Goal: Transaction & Acquisition: Purchase product/service

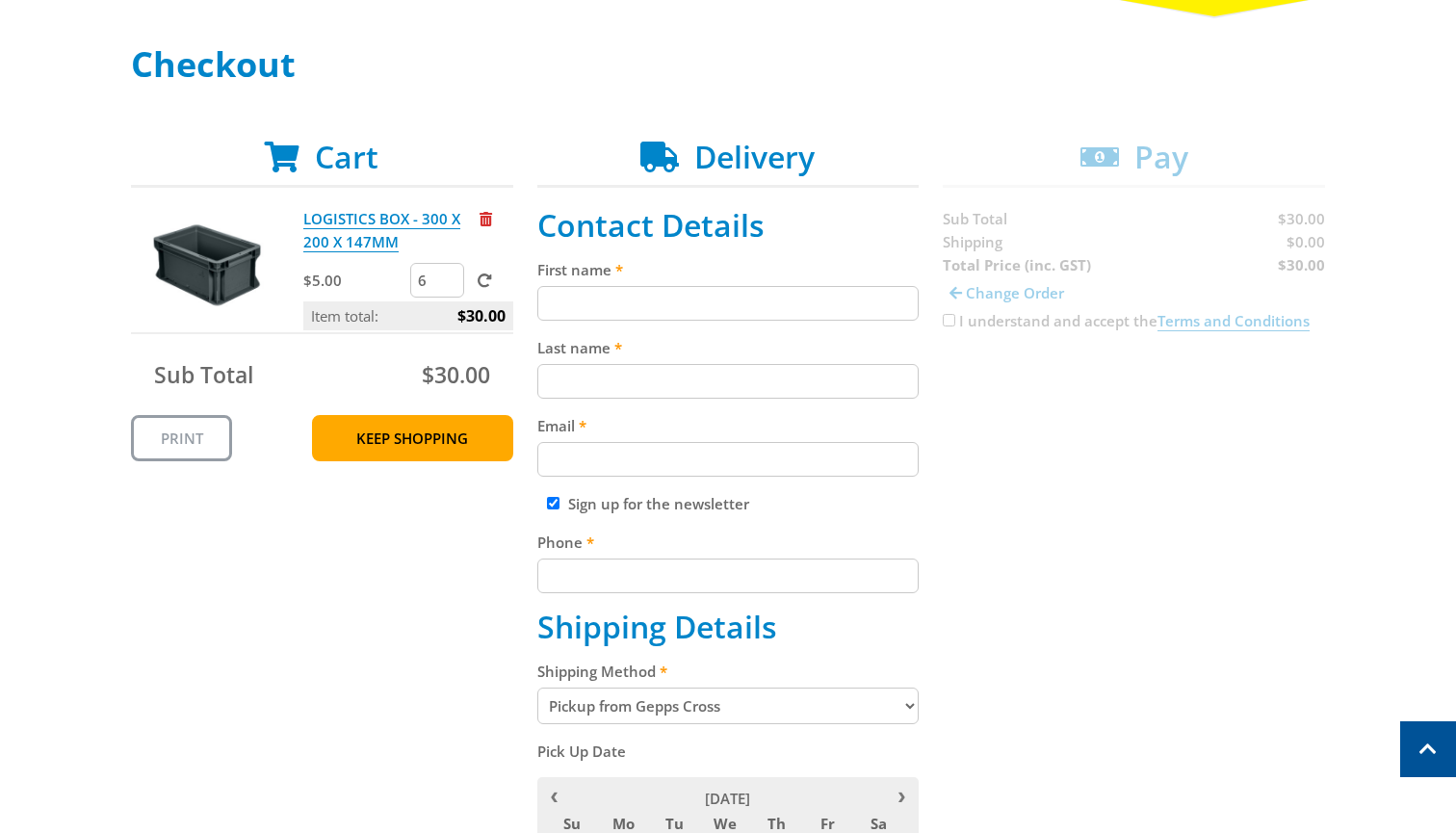
scroll to position [249, 0]
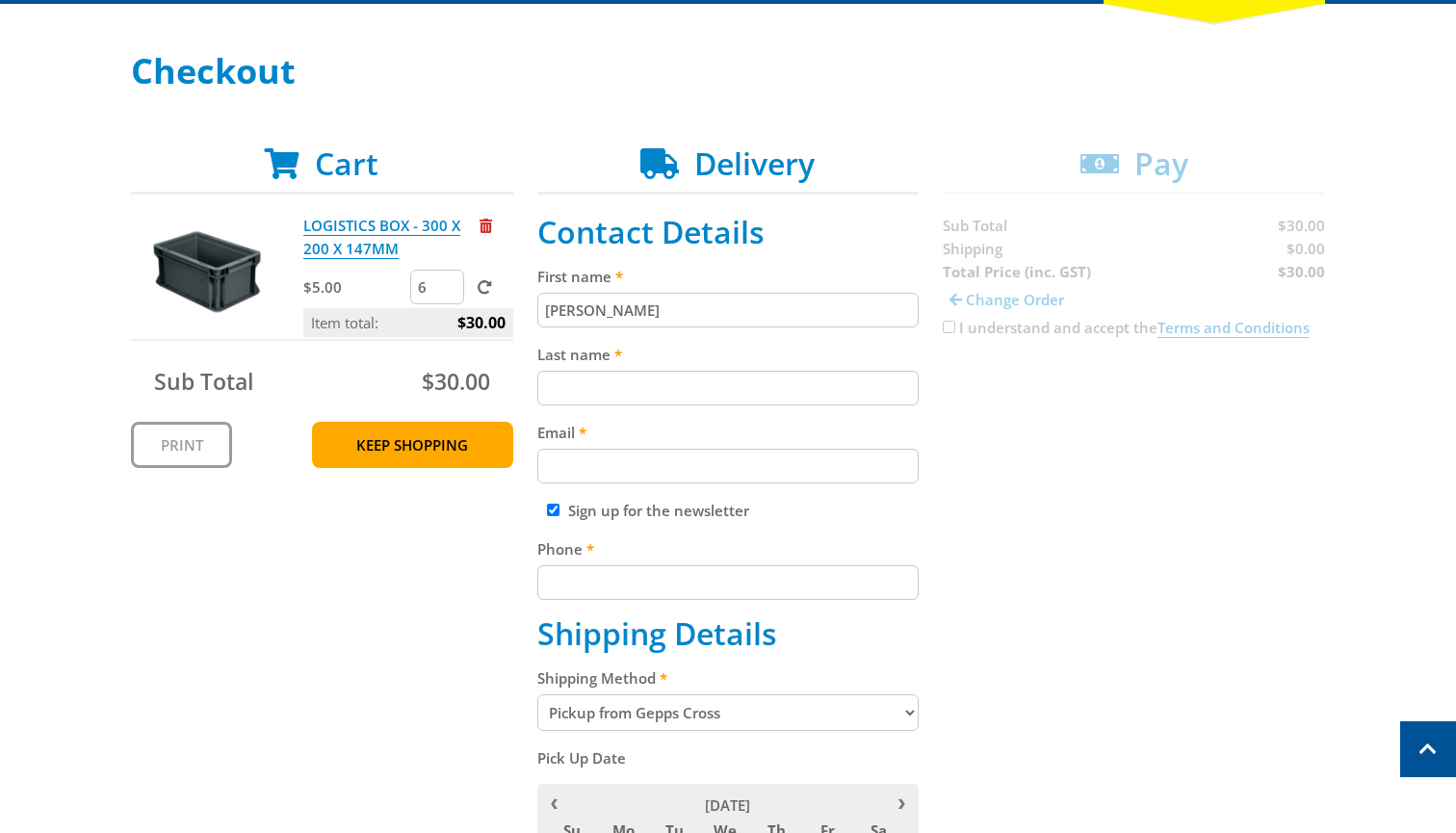
type input "[PERSON_NAME]"
type input "a"
type input "[PERSON_NAME][EMAIL_ADDRESS][DOMAIN_NAME]"
type input "0401722543"
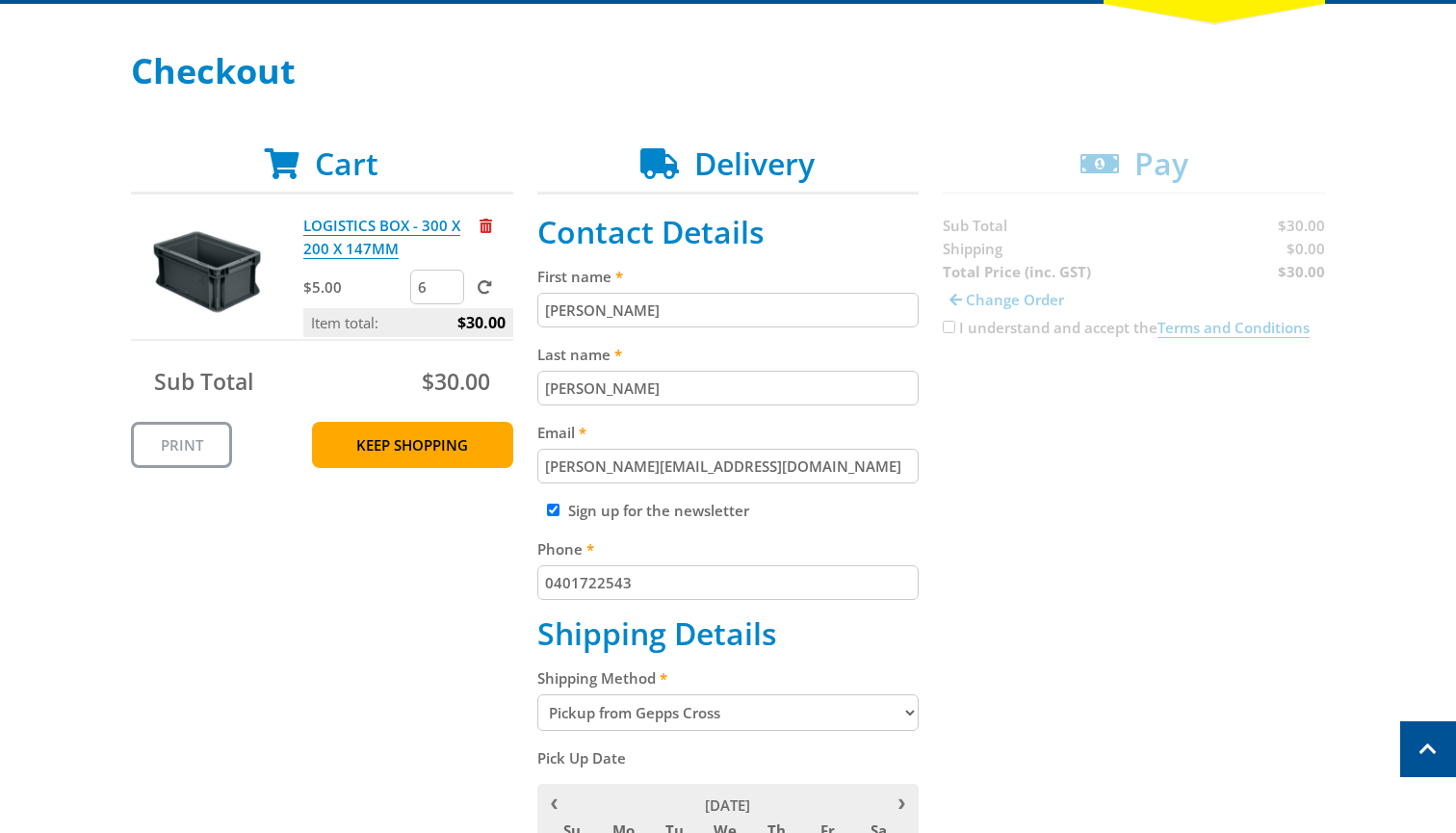
click at [551, 520] on div "Sign up for the newsletter" at bounding box center [728, 509] width 383 height 23
click at [553, 516] on input "Sign up for the newsletter" at bounding box center [553, 509] width 13 height 13
checkbox input "false"
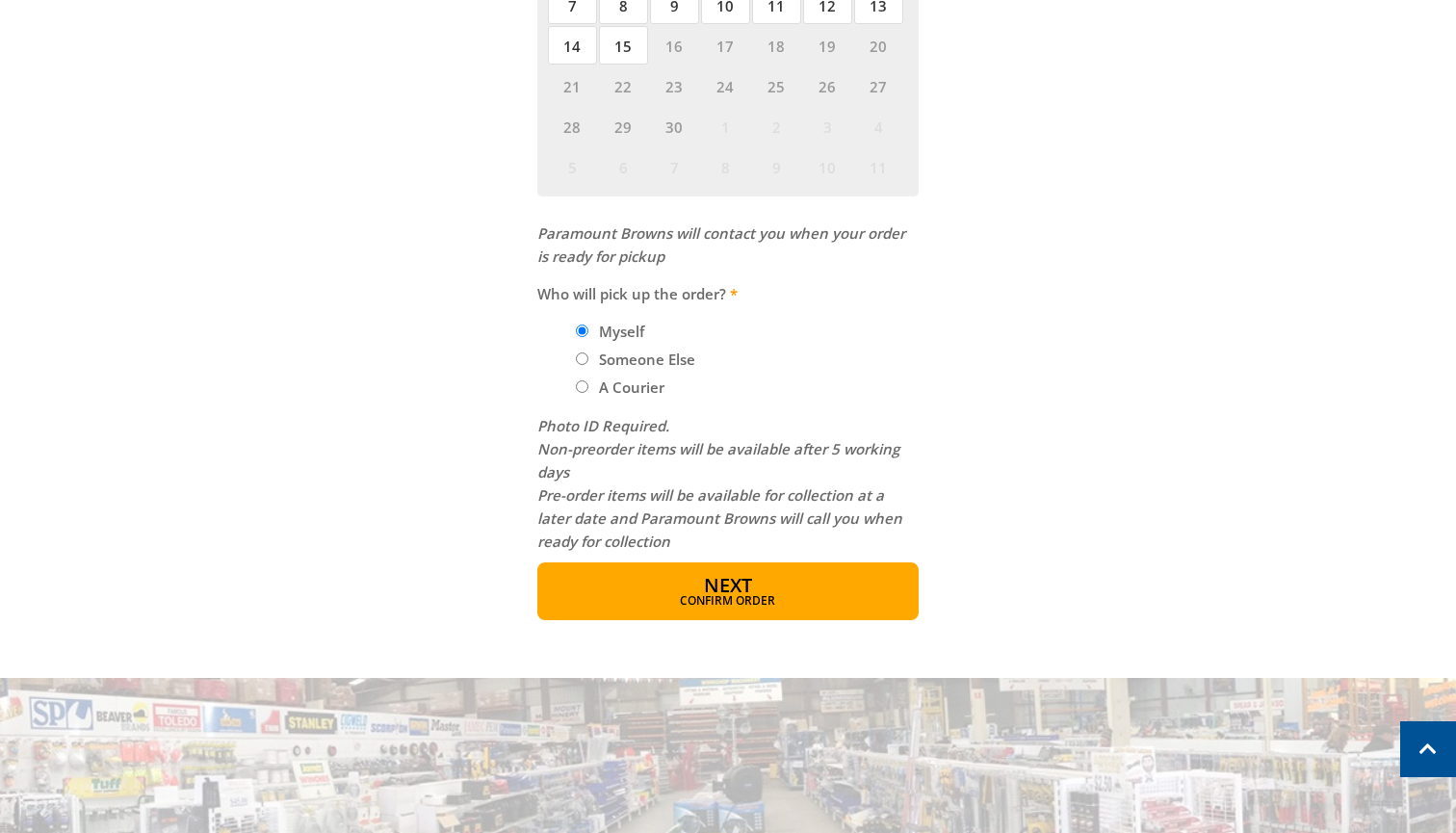
scroll to position [1177, 0]
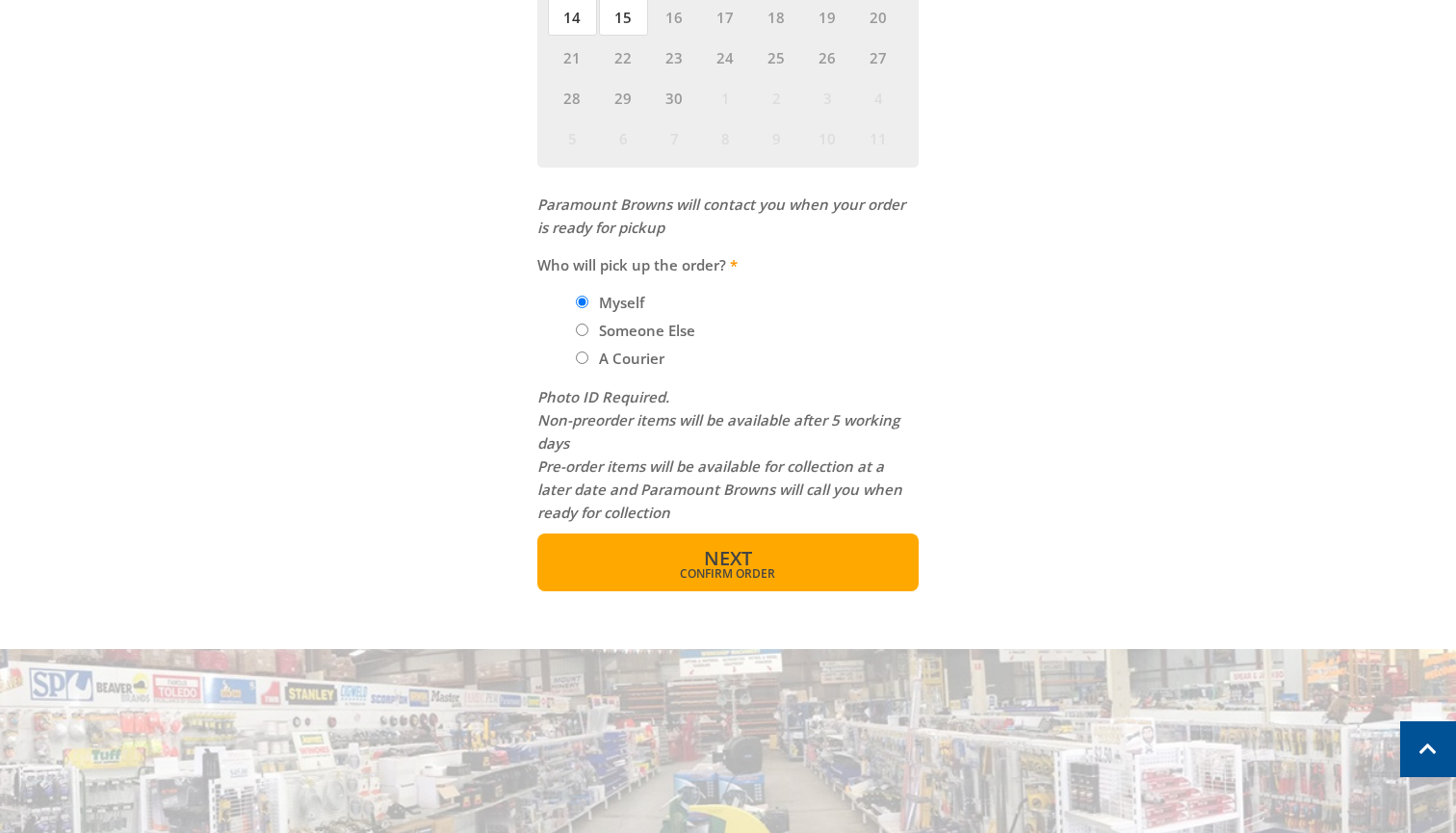
click at [762, 567] on span "Confirm order" at bounding box center [728, 573] width 299 height 12
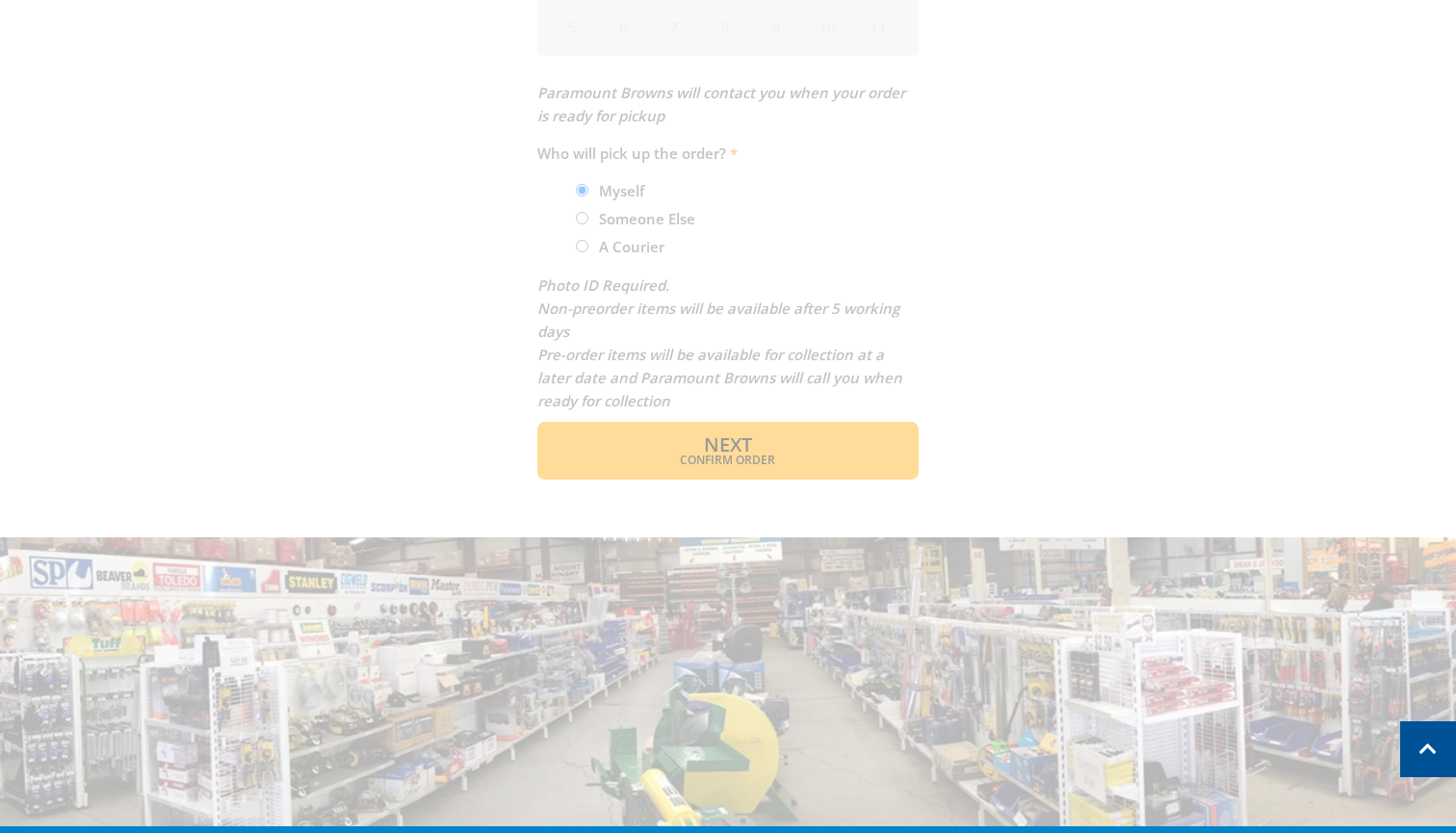
scroll to position [1280, 0]
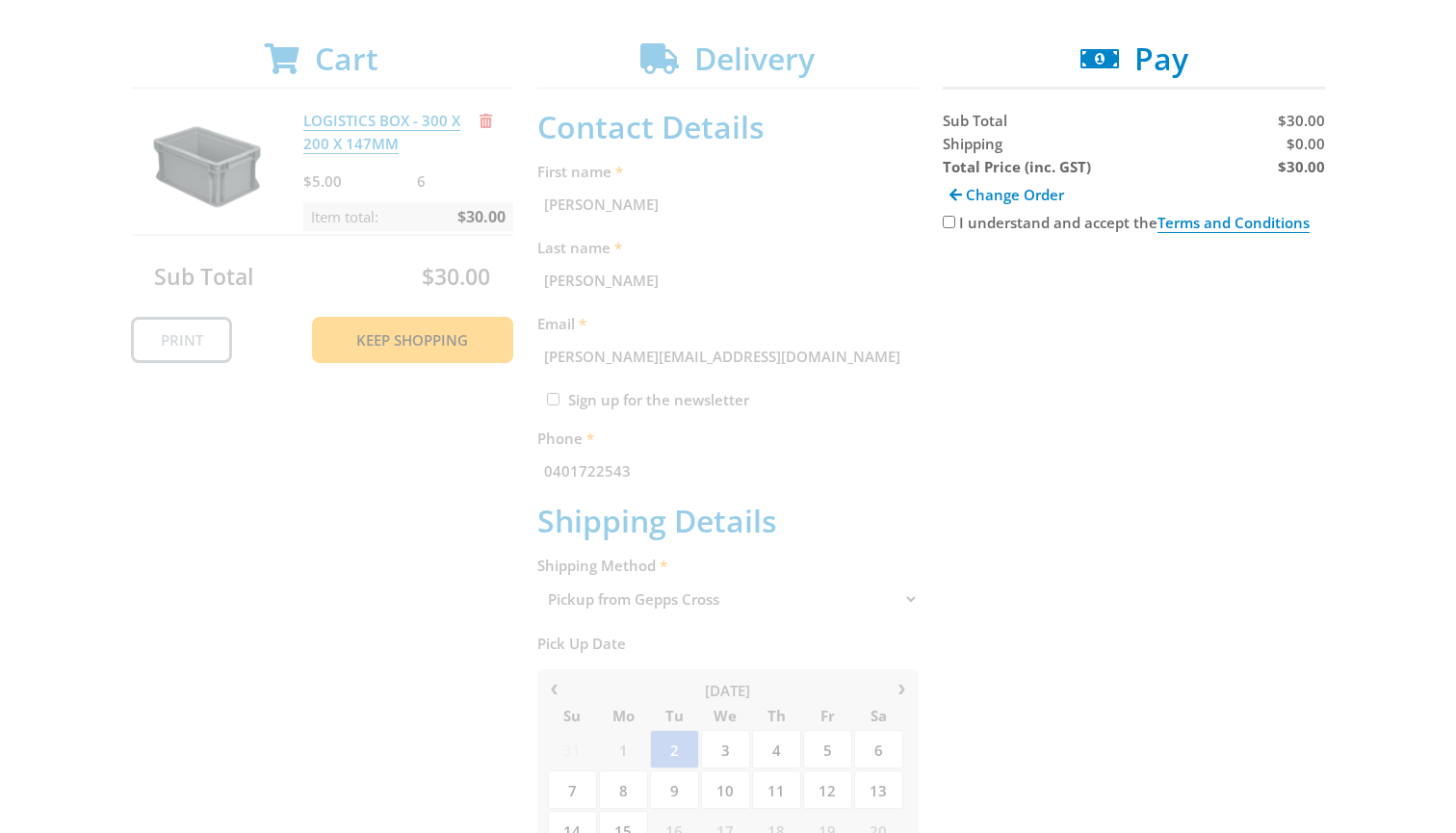
scroll to position [376, 0]
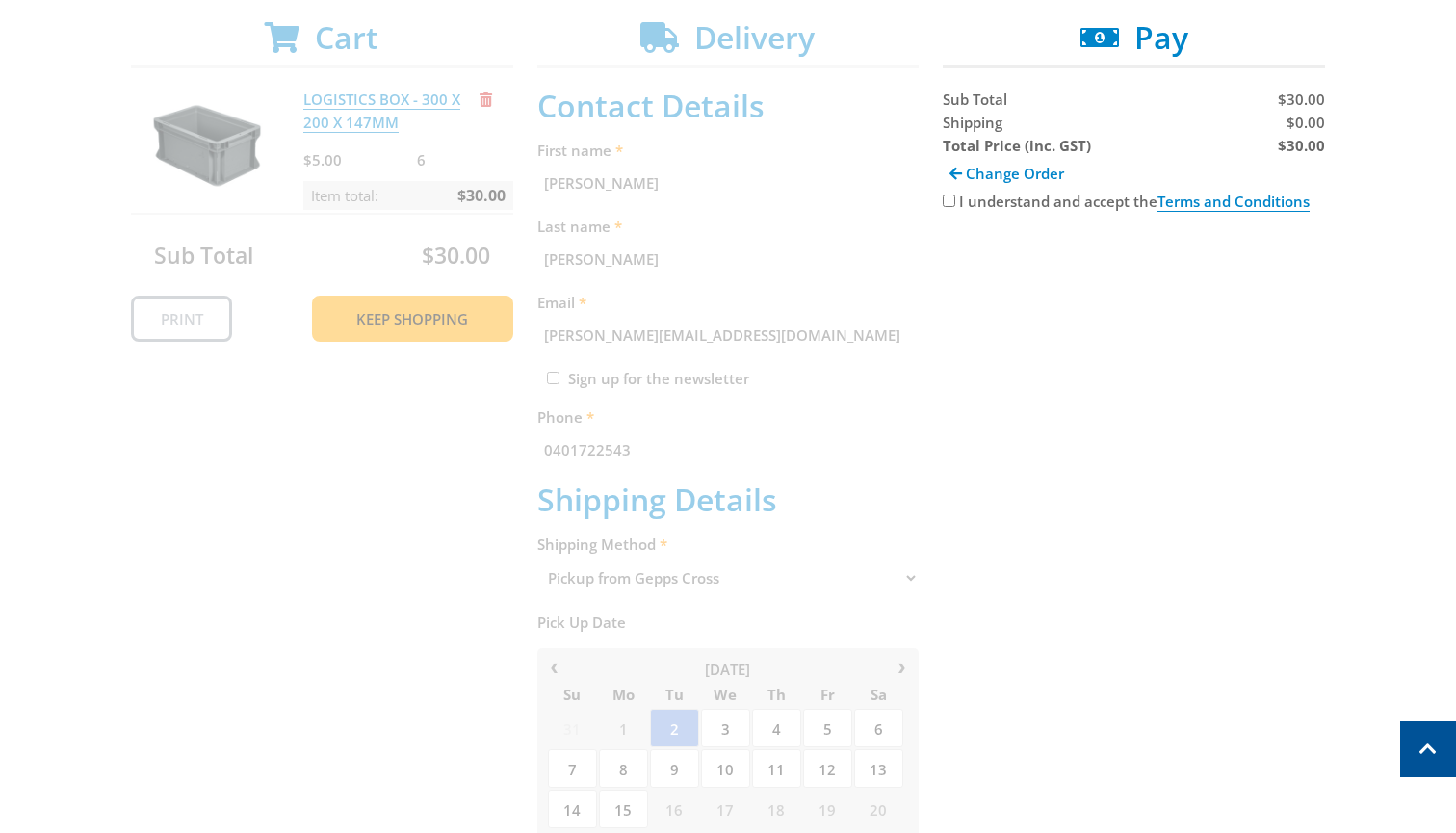
click at [950, 200] on input "I understand and accept the Terms and Conditions" at bounding box center [948, 201] width 13 height 13
checkbox input "true"
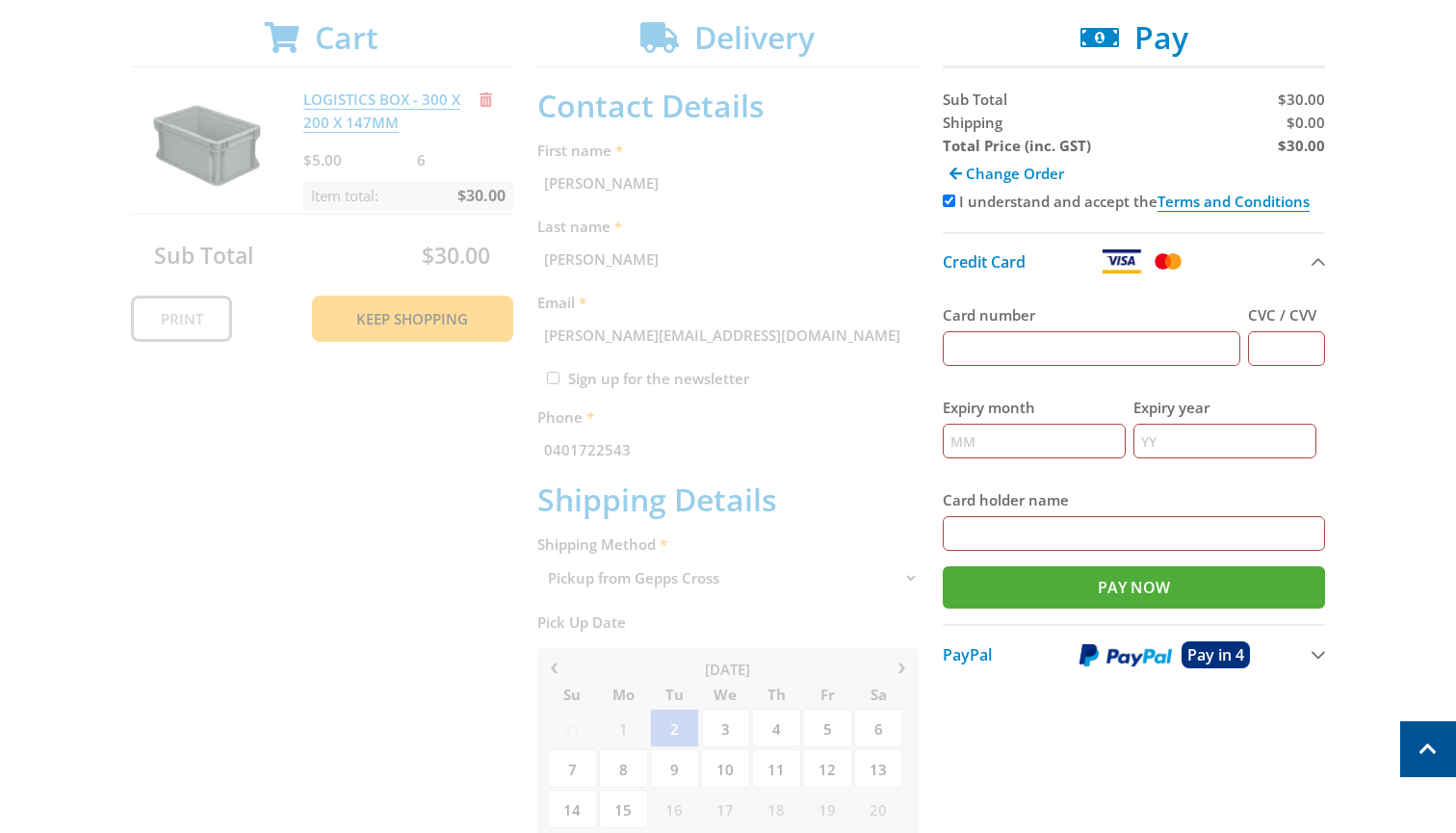
click at [1049, 340] on input "Card number" at bounding box center [1091, 348] width 297 height 34
type input "4089670002956114"
click at [1278, 347] on input "CVC / CVV" at bounding box center [1286, 348] width 77 height 34
type input "907"
click at [1064, 432] on input "Expiry month" at bounding box center [1034, 441] width 183 height 34
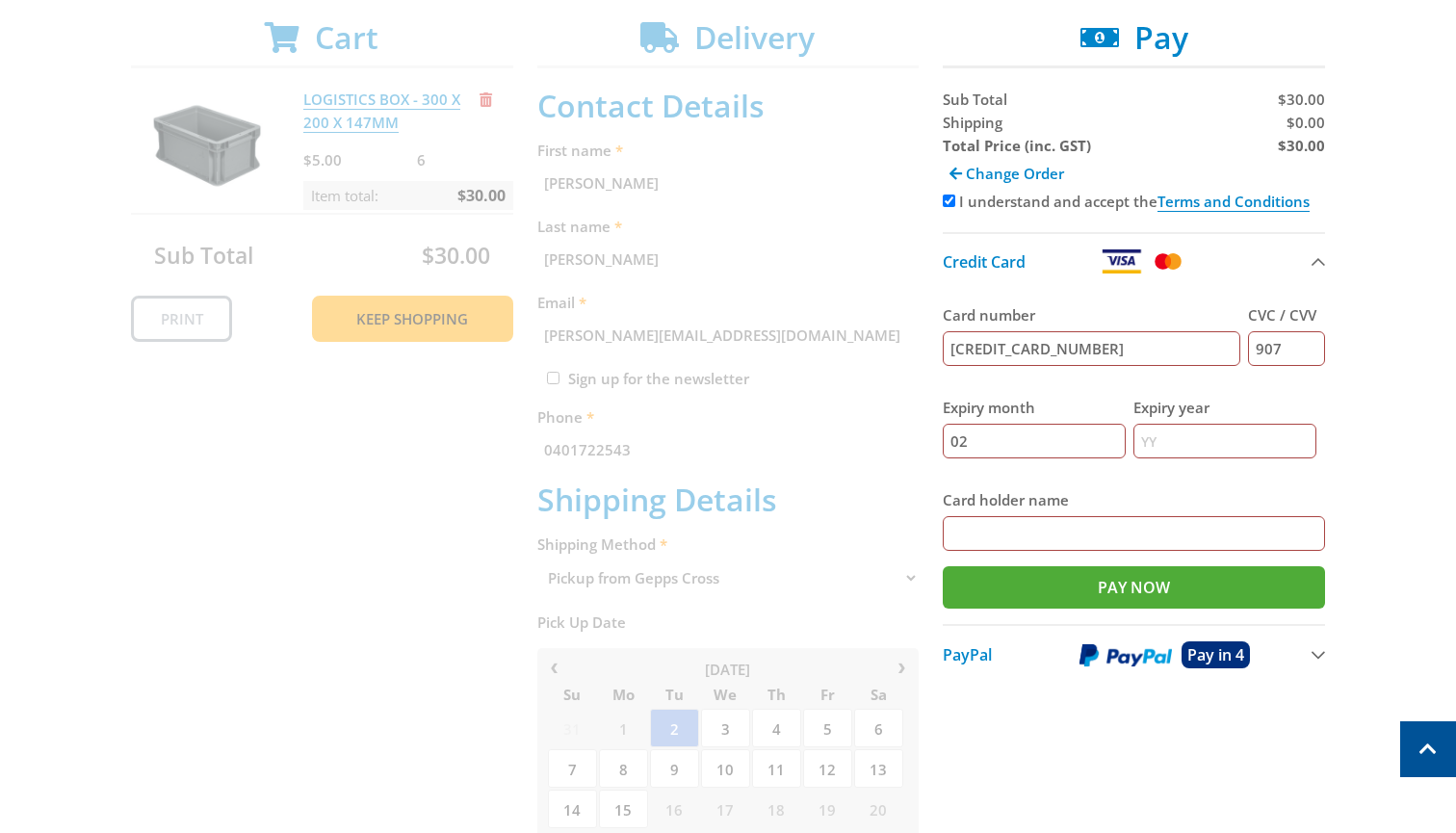
click at [1193, 436] on input "Expiry year" at bounding box center [1225, 441] width 183 height 34
click at [1060, 452] on input "02" at bounding box center [1034, 441] width 183 height 34
type input "04"
click at [1171, 446] on input "Expiry year" at bounding box center [1225, 441] width 183 height 34
type input "28"
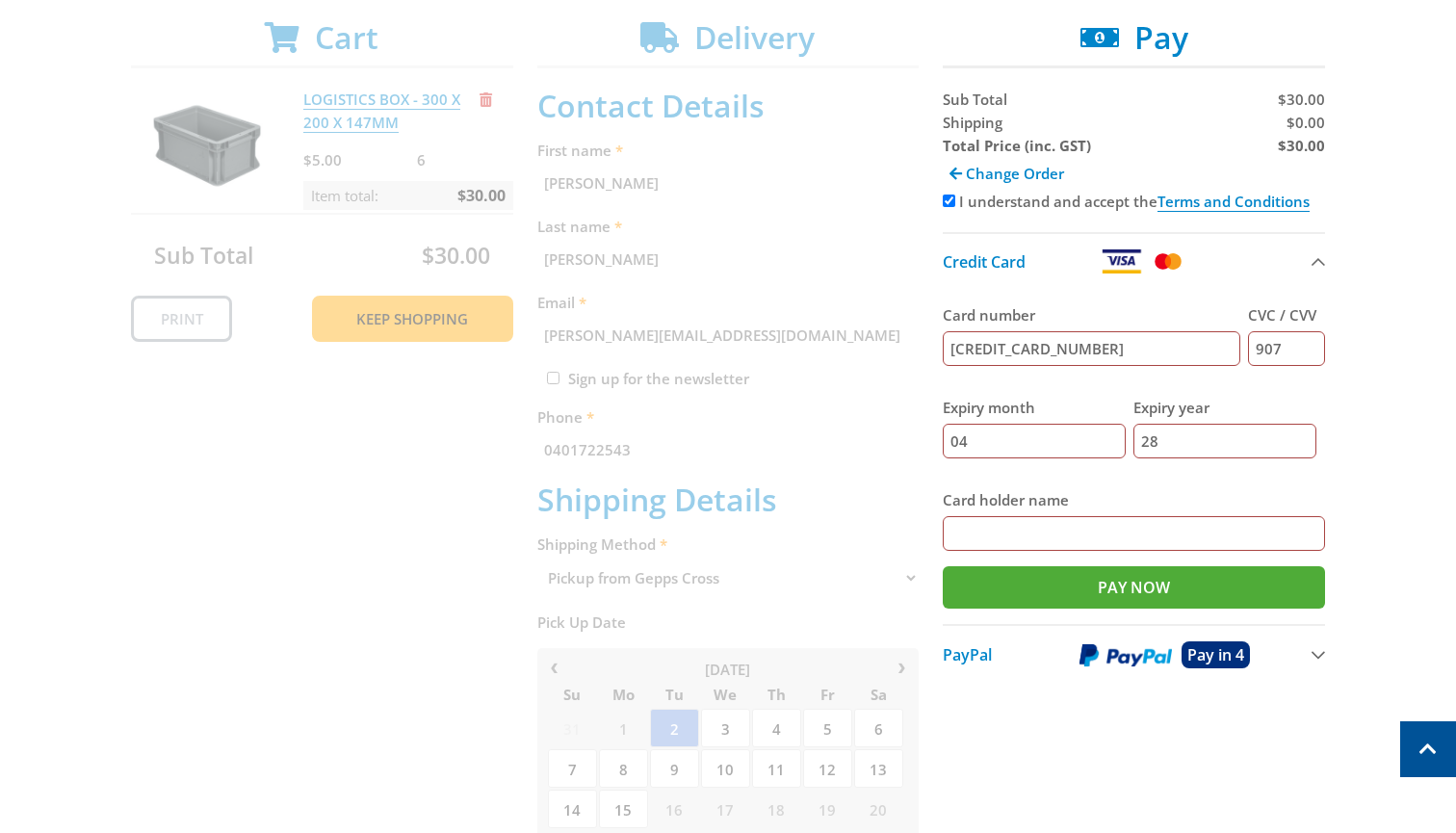
click at [1054, 522] on input "Card holder name" at bounding box center [1133, 533] width 383 height 34
type input "Jonathan T Heath"
click at [1157, 597] on input "Pay Now" at bounding box center [1133, 586] width 383 height 42
type input "Paying..."
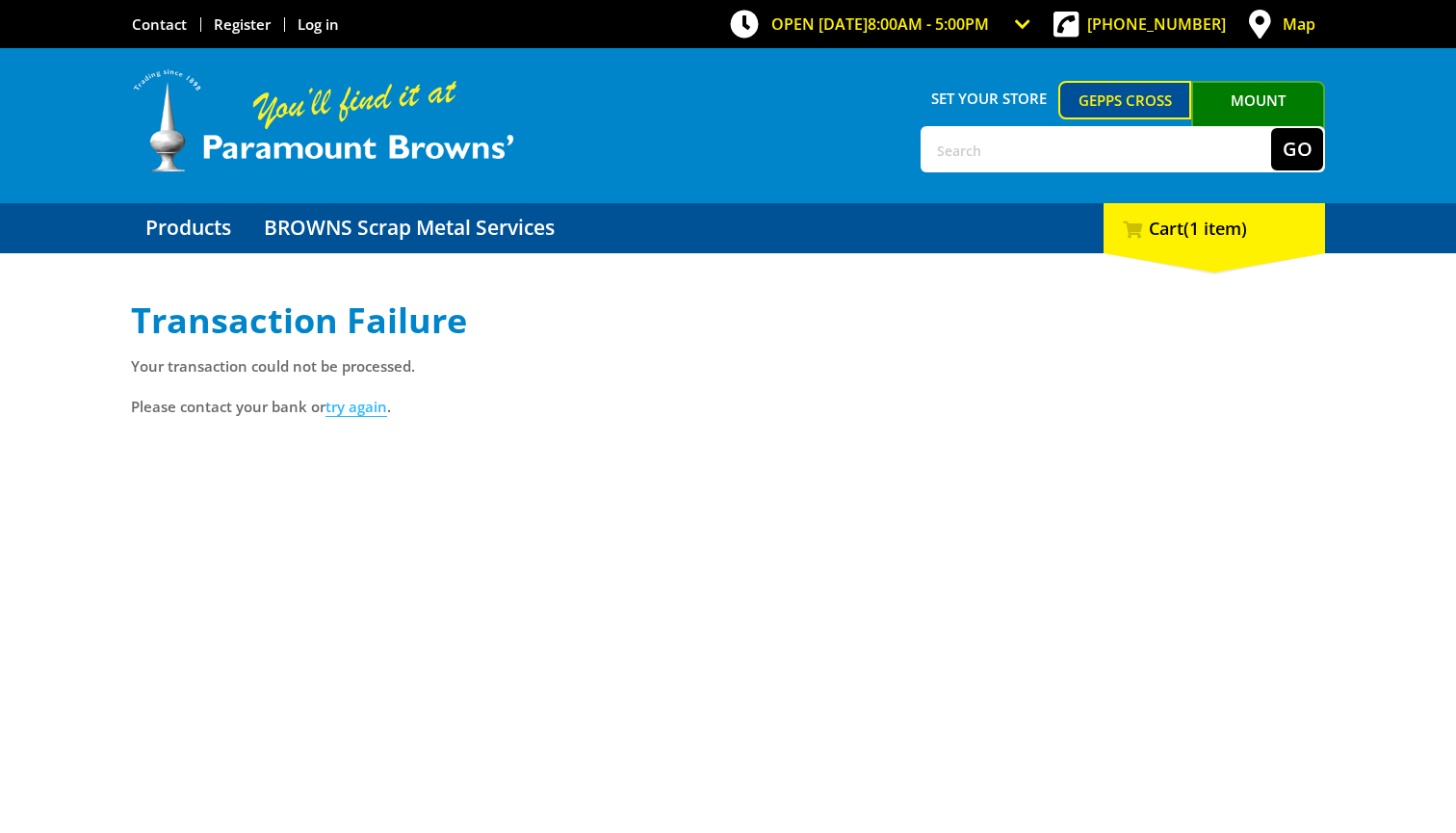
click at [362, 401] on link "try again" at bounding box center [356, 406] width 62 height 21
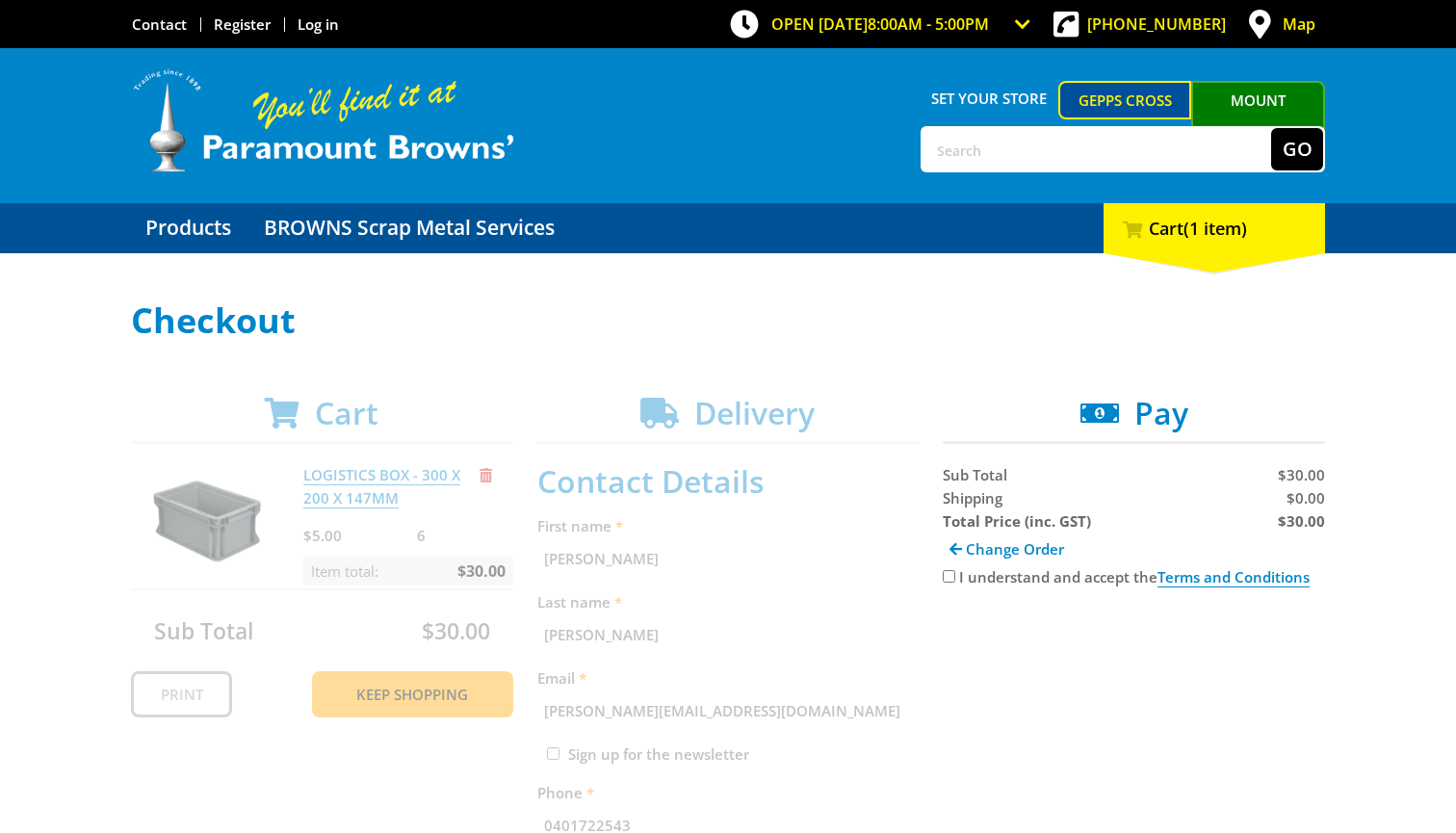
click at [947, 572] on input "I understand and accept the Terms and Conditions" at bounding box center [948, 575] width 13 height 13
checkbox input "true"
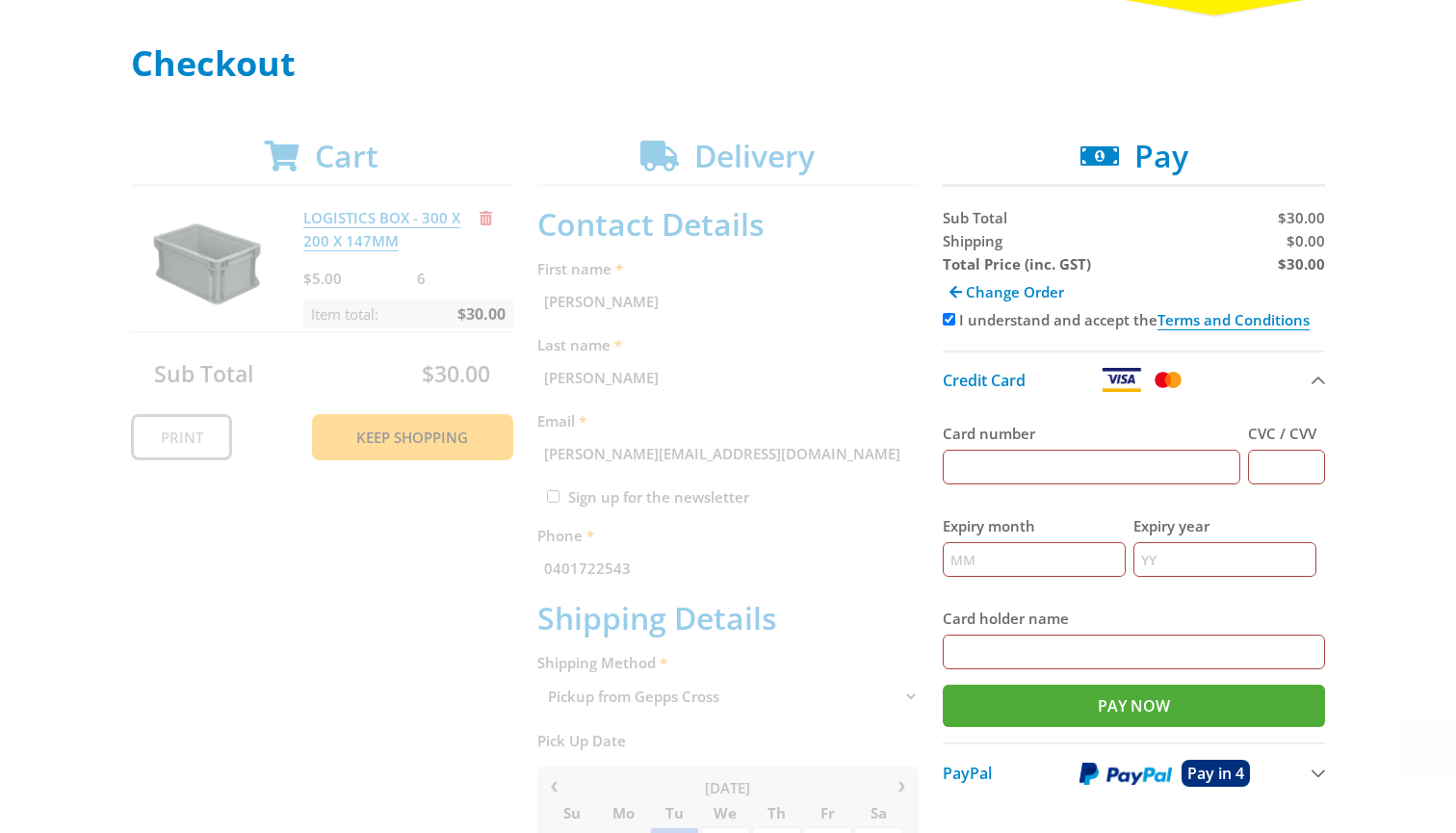
scroll to position [369, 0]
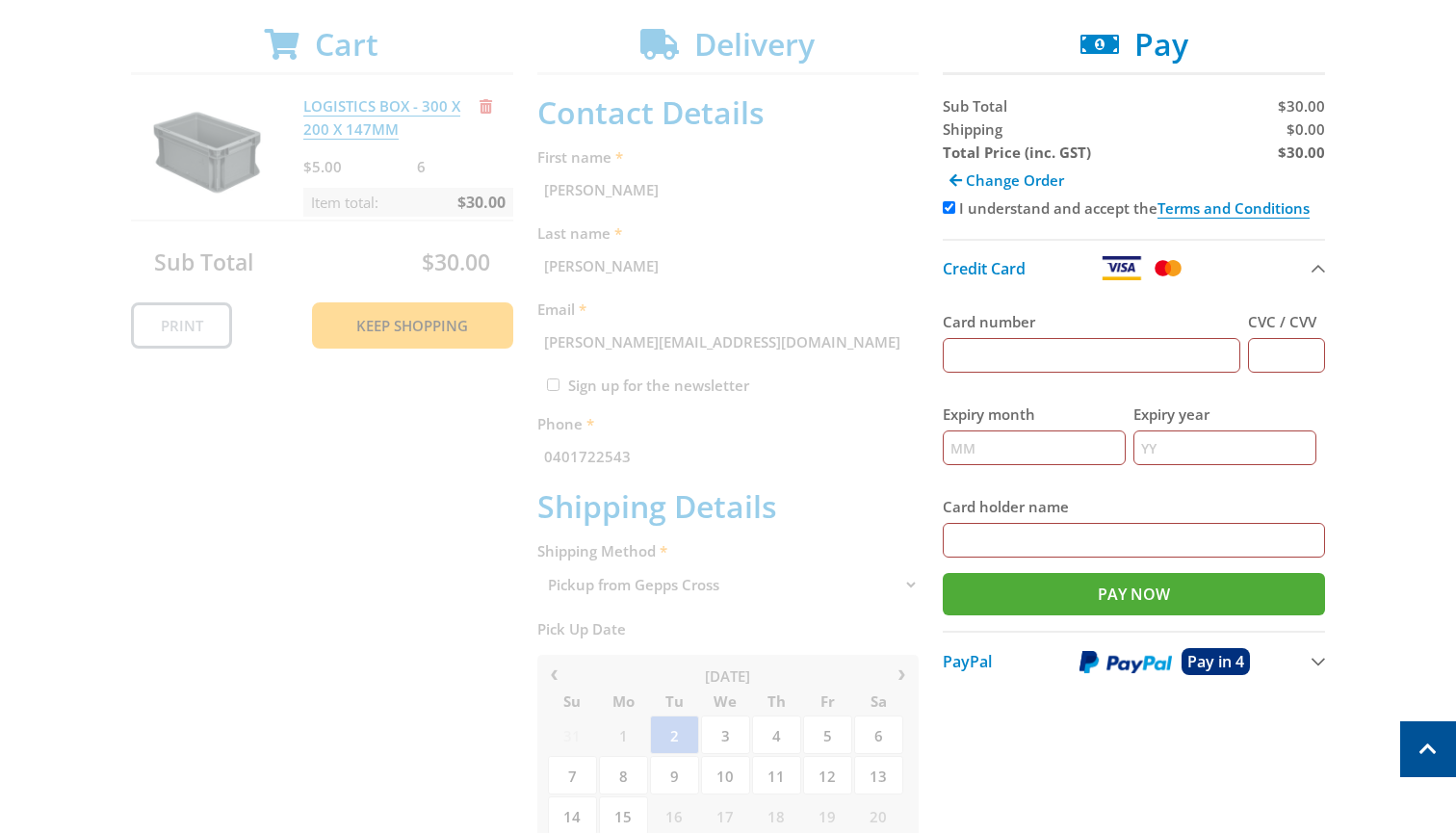
click at [1076, 362] on input "Card number" at bounding box center [1091, 355] width 297 height 34
type input "4089670002956144"
click at [1300, 351] on input "CVC / CVV" at bounding box center [1286, 355] width 77 height 34
type input "907"
type input "04"
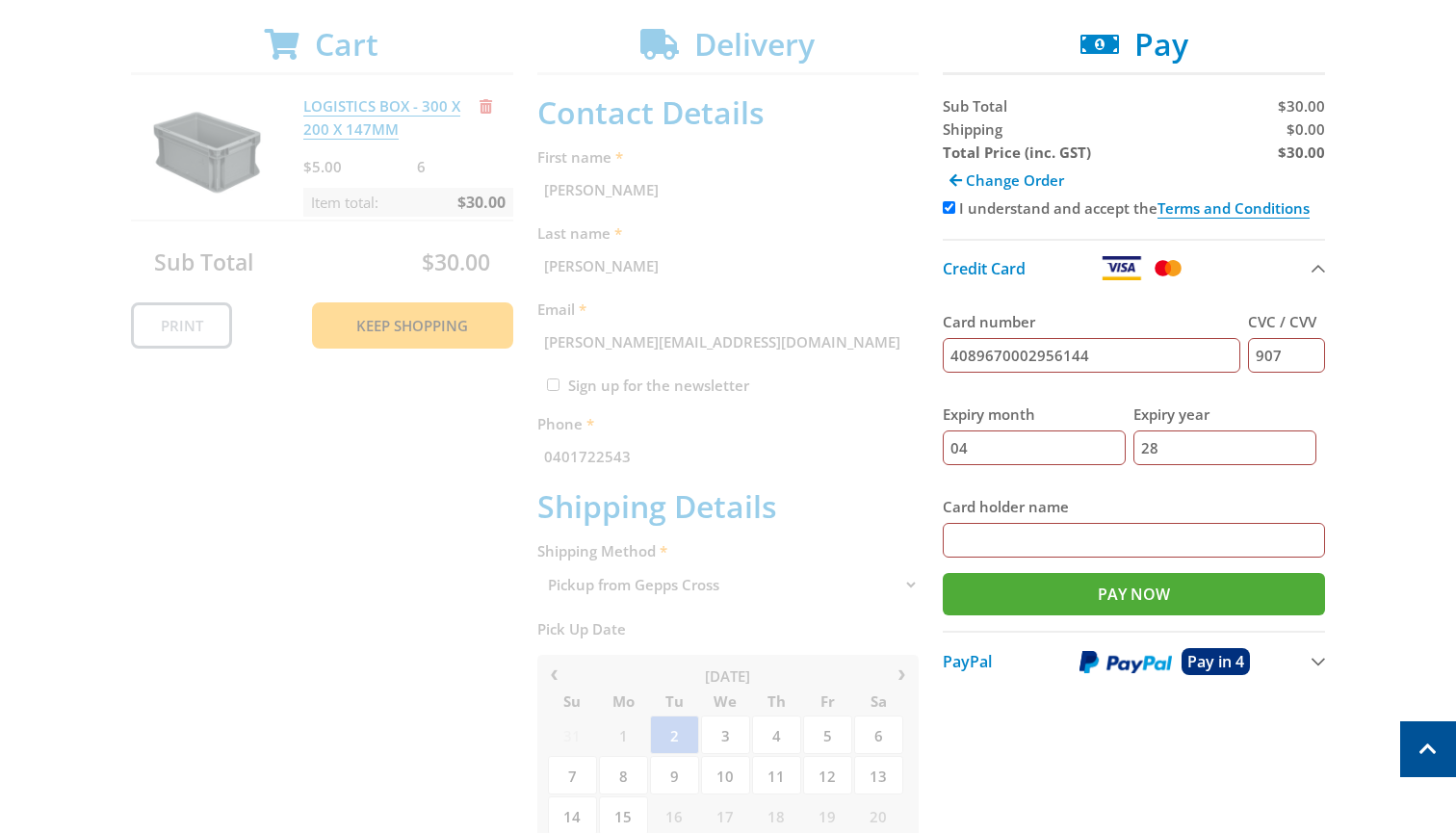
type input "28"
type input "Jonathan T Heath"
click at [1030, 593] on input "Pay Now" at bounding box center [1133, 593] width 383 height 42
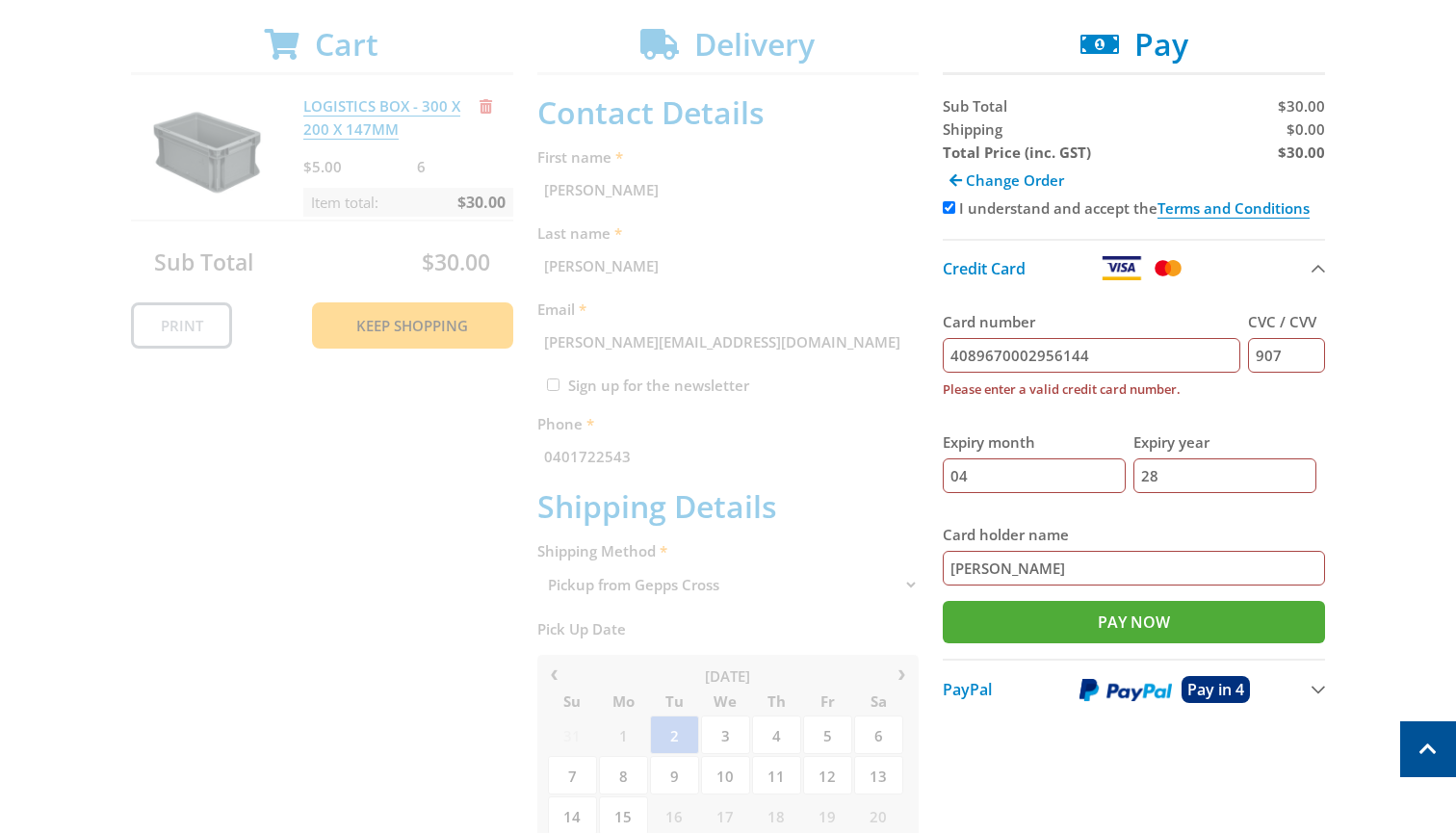
click at [1107, 352] on input "4089670002956144" at bounding box center [1091, 355] width 297 height 34
click at [963, 358] on input "4089670002956144" at bounding box center [1091, 355] width 297 height 34
click at [1116, 396] on label "Please enter only digits." at bounding box center [1091, 388] width 297 height 23
click at [1116, 373] on input "4089 6700 0295 6114" at bounding box center [1091, 355] width 297 height 34
click at [1062, 360] on input "4089 6700 0295 6114" at bounding box center [1091, 355] width 297 height 34
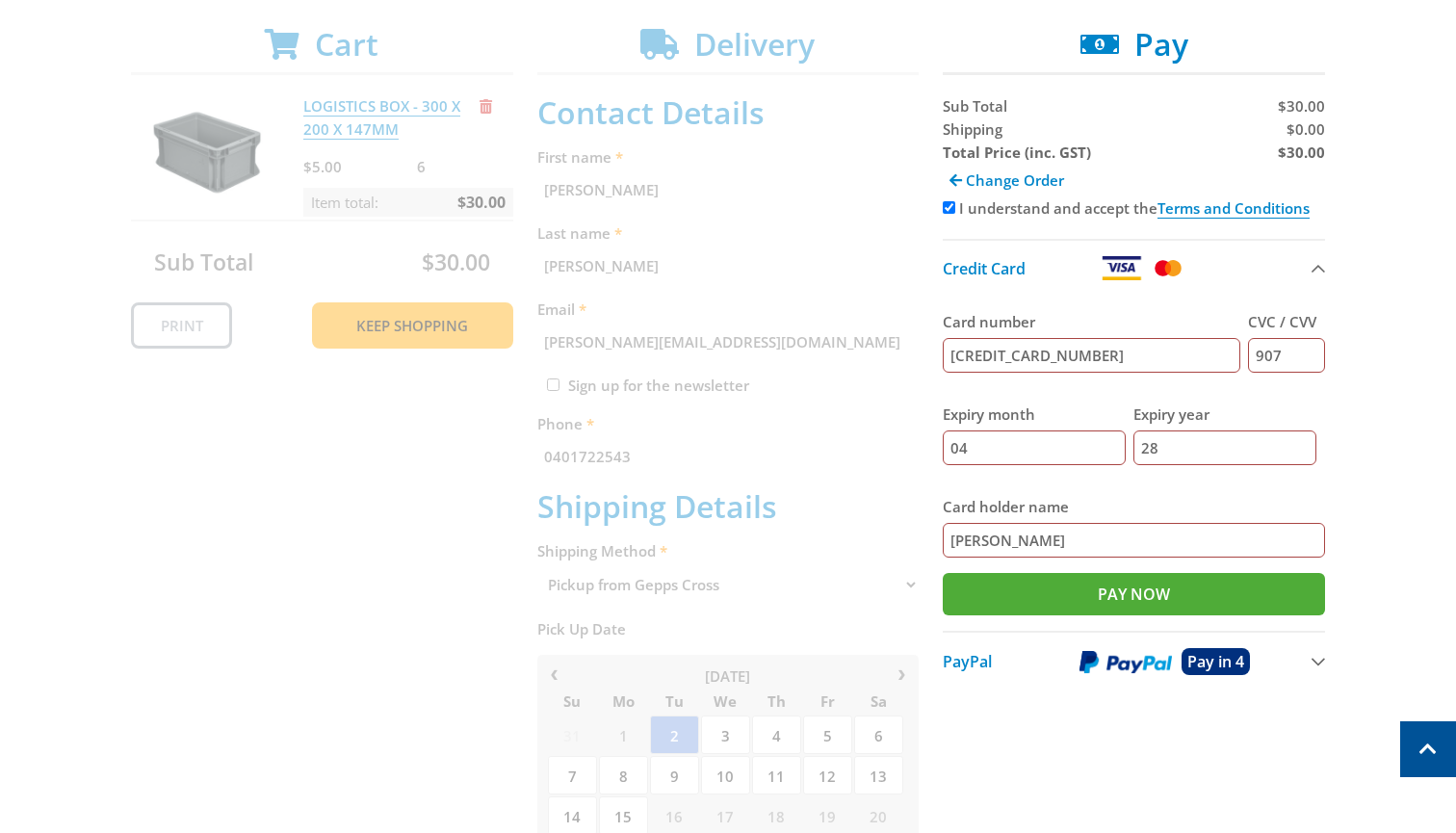
type input "4089670002956114"
click at [1107, 449] on input "04" at bounding box center [1034, 446] width 183 height 34
click at [1201, 447] on input "28" at bounding box center [1225, 446] width 183 height 34
click at [1100, 593] on input "Pay Now" at bounding box center [1133, 593] width 383 height 42
type input "Paying..."
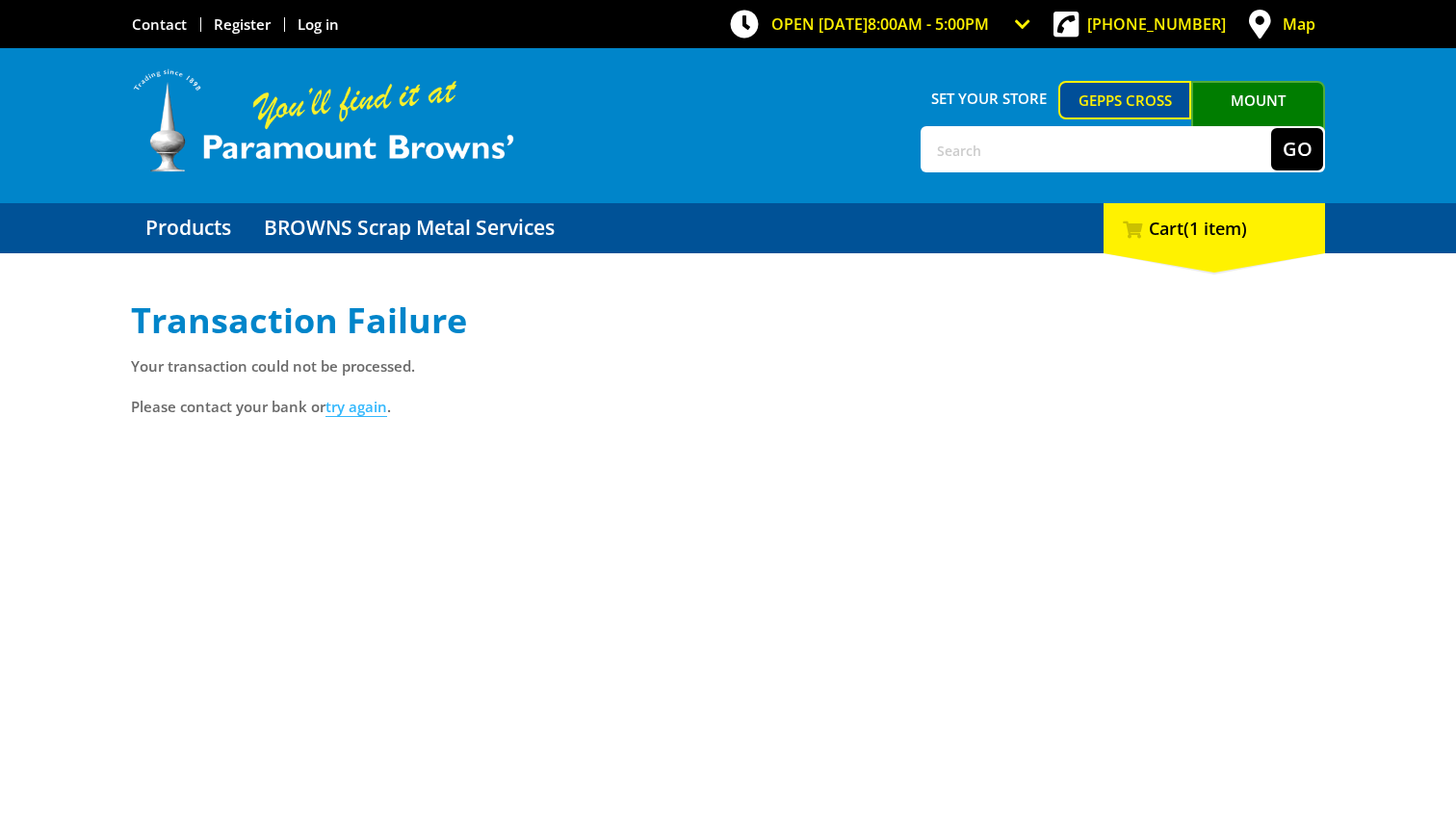
click at [335, 407] on link "try again" at bounding box center [356, 406] width 62 height 21
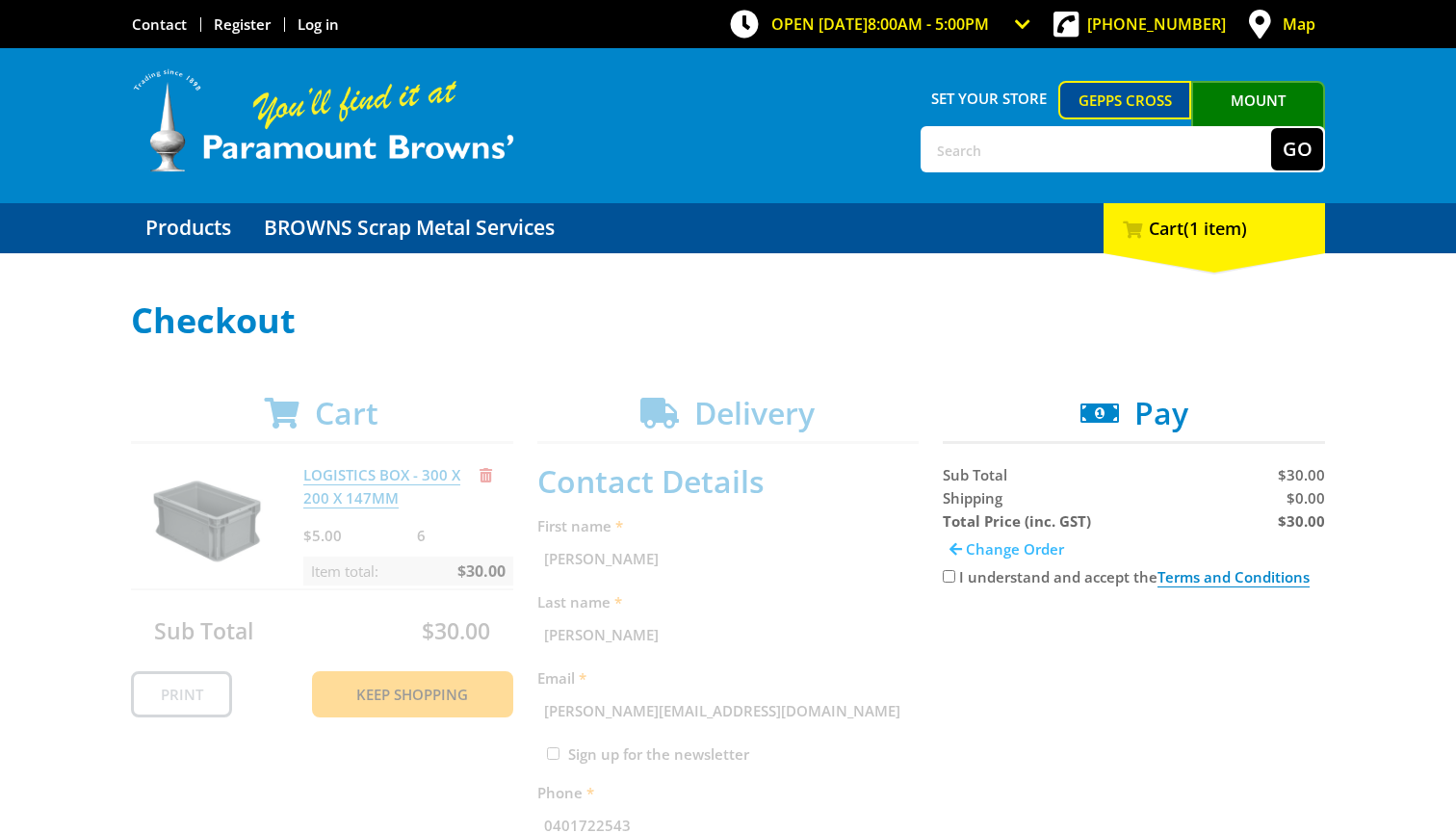
click at [958, 550] on span at bounding box center [955, 549] width 13 height 15
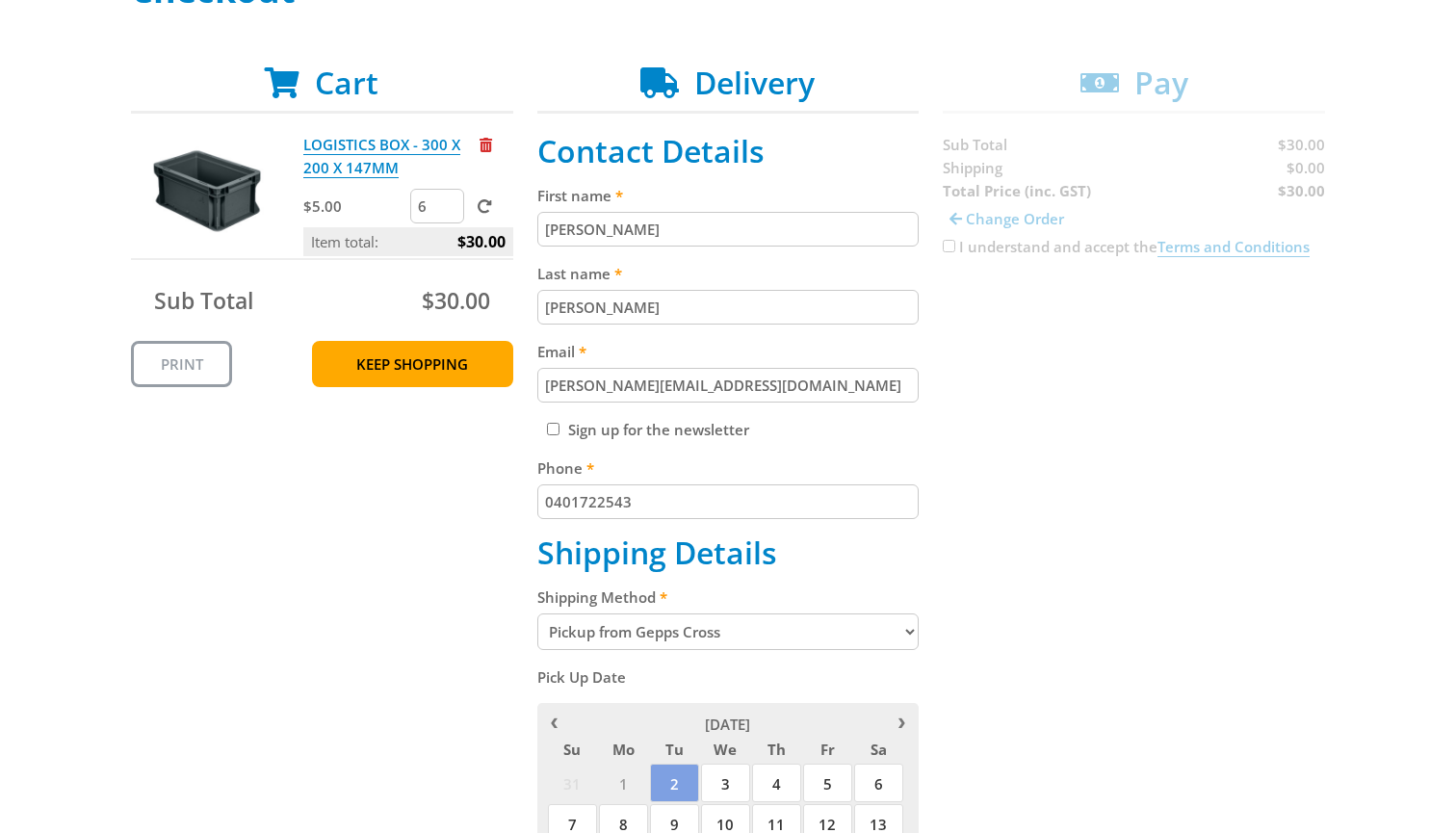
scroll to position [331, 0]
drag, startPoint x: 604, startPoint y: 222, endPoint x: 407, endPoint y: 243, distance: 198.1
type input "T"
type input "[PERSON_NAME]"
drag, startPoint x: 598, startPoint y: 315, endPoint x: 433, endPoint y: 316, distance: 165.0
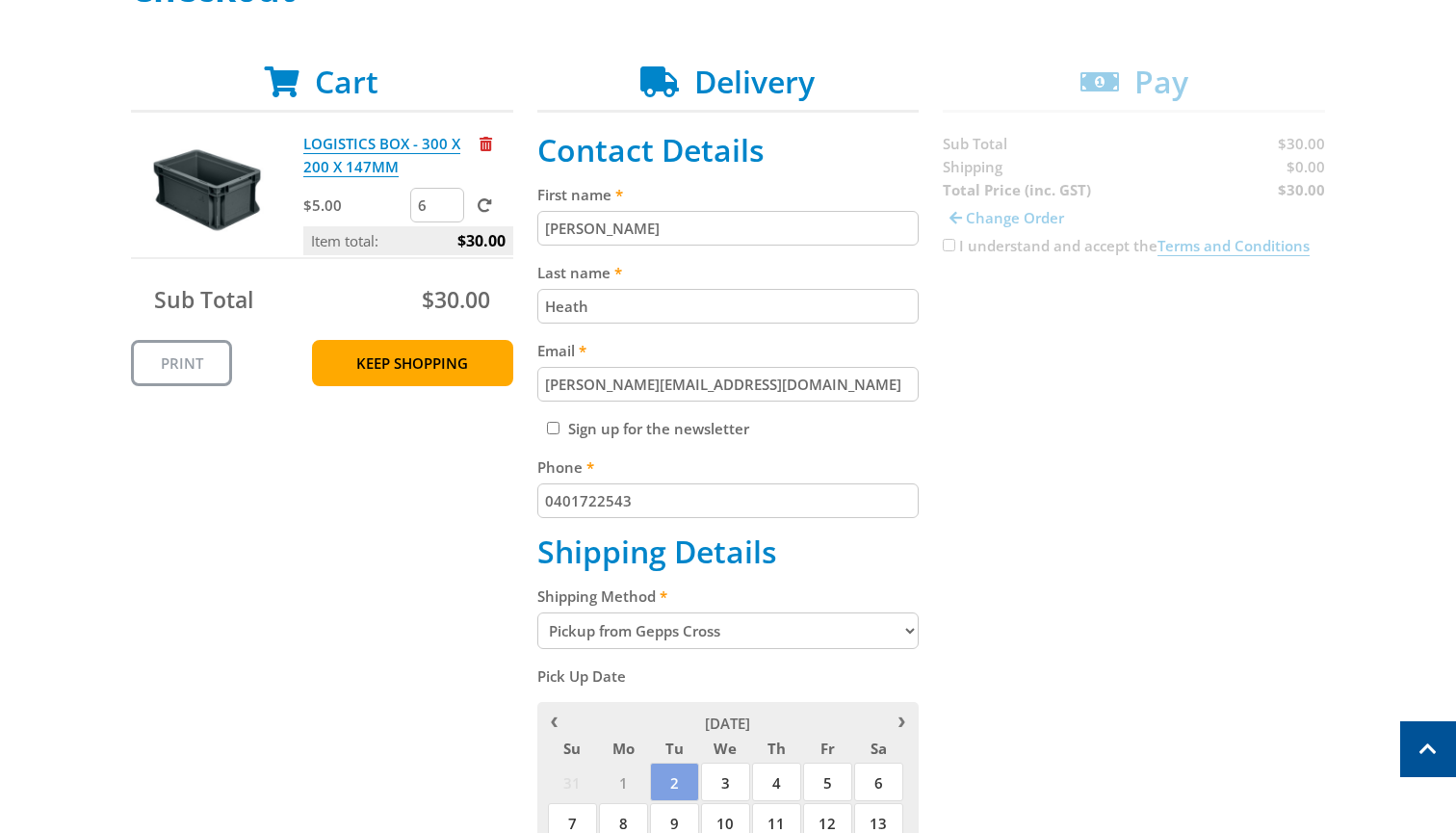
type input "Heath"
type input "jonathan@amplifythis.com.au"
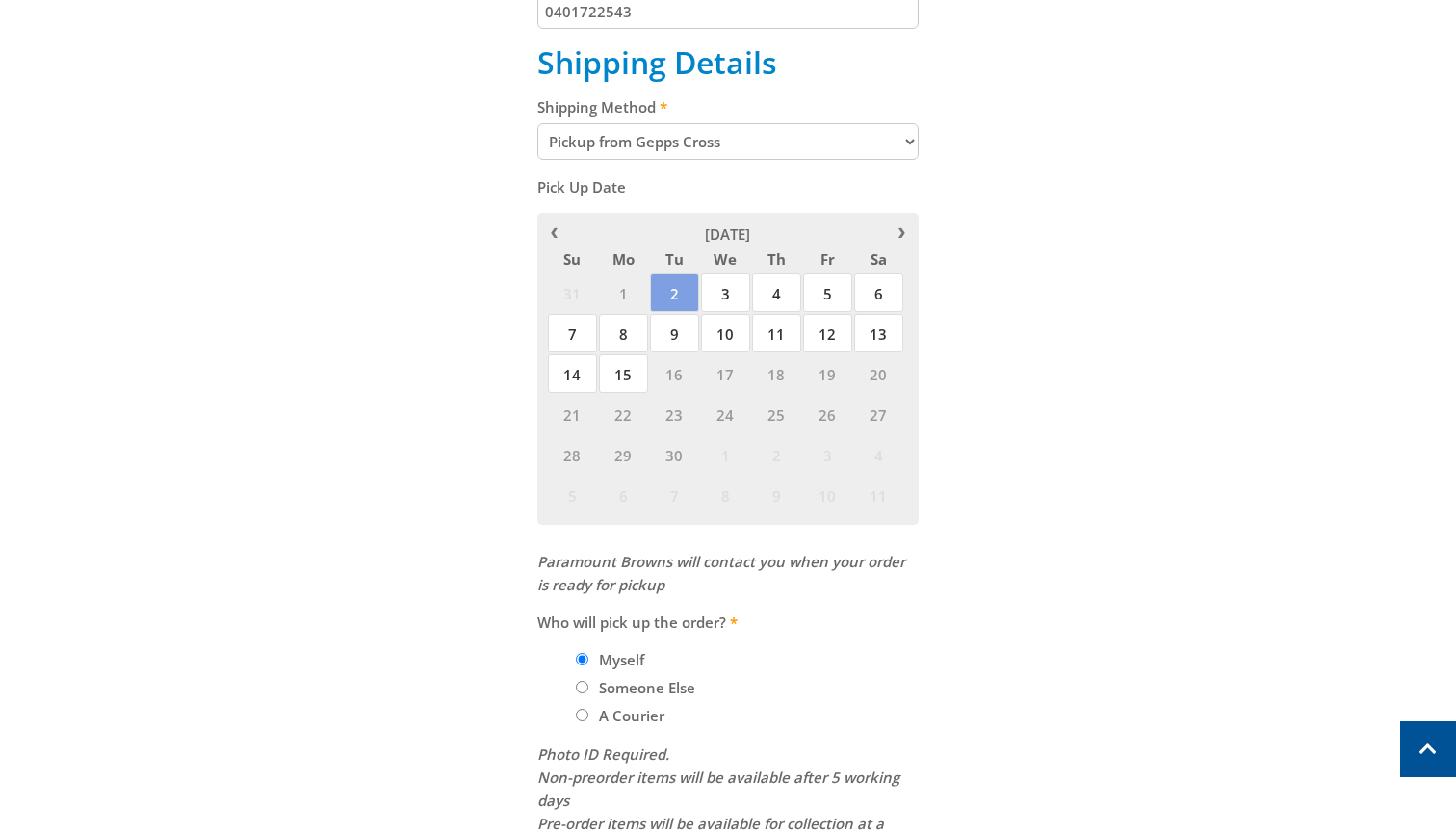
scroll to position [832, 0]
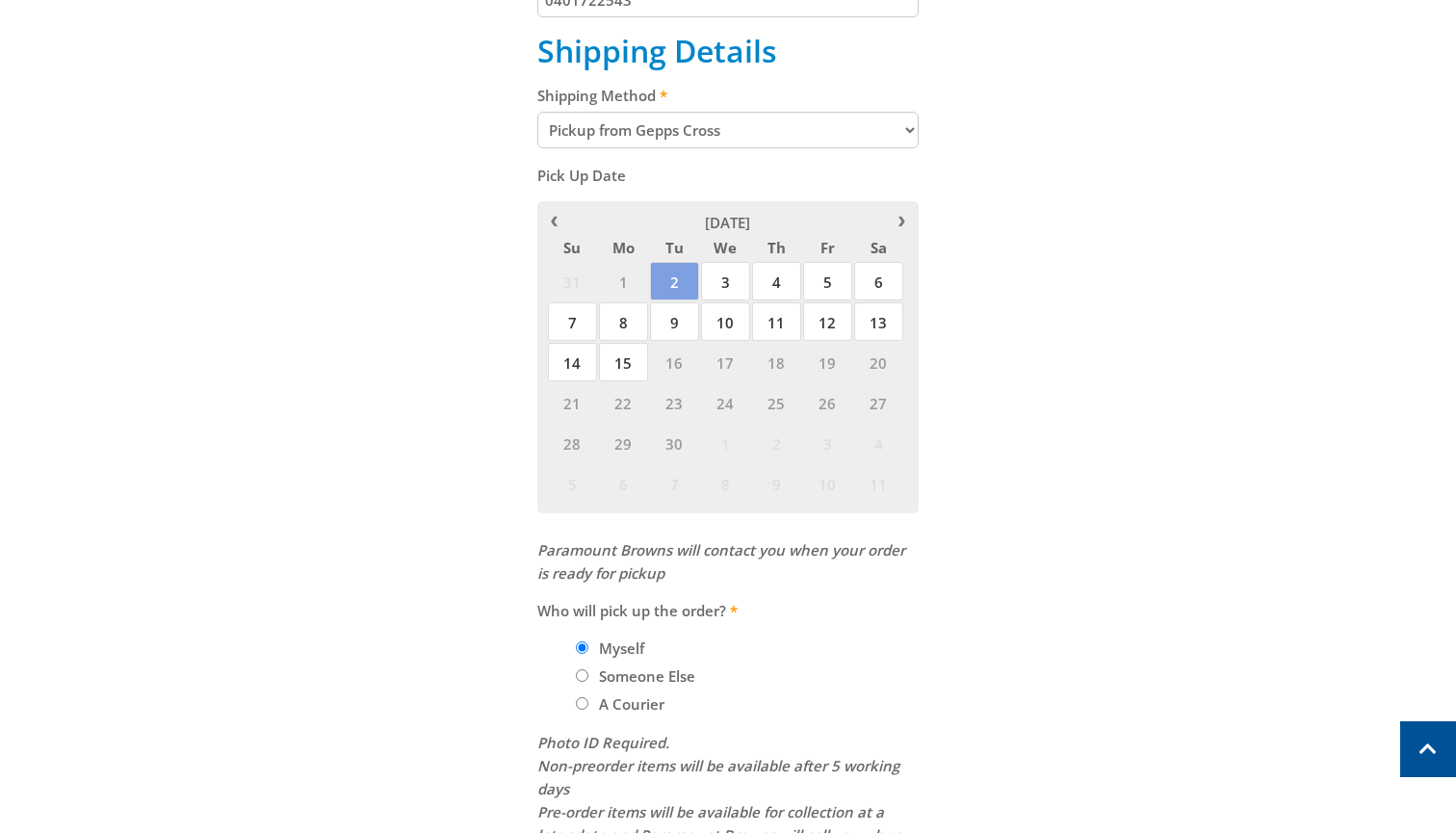
click at [587, 664] on li "Someone Else" at bounding box center [747, 675] width 343 height 23
click at [580, 669] on input "Someone Else" at bounding box center [581, 675] width 13 height 13
radio input "true"
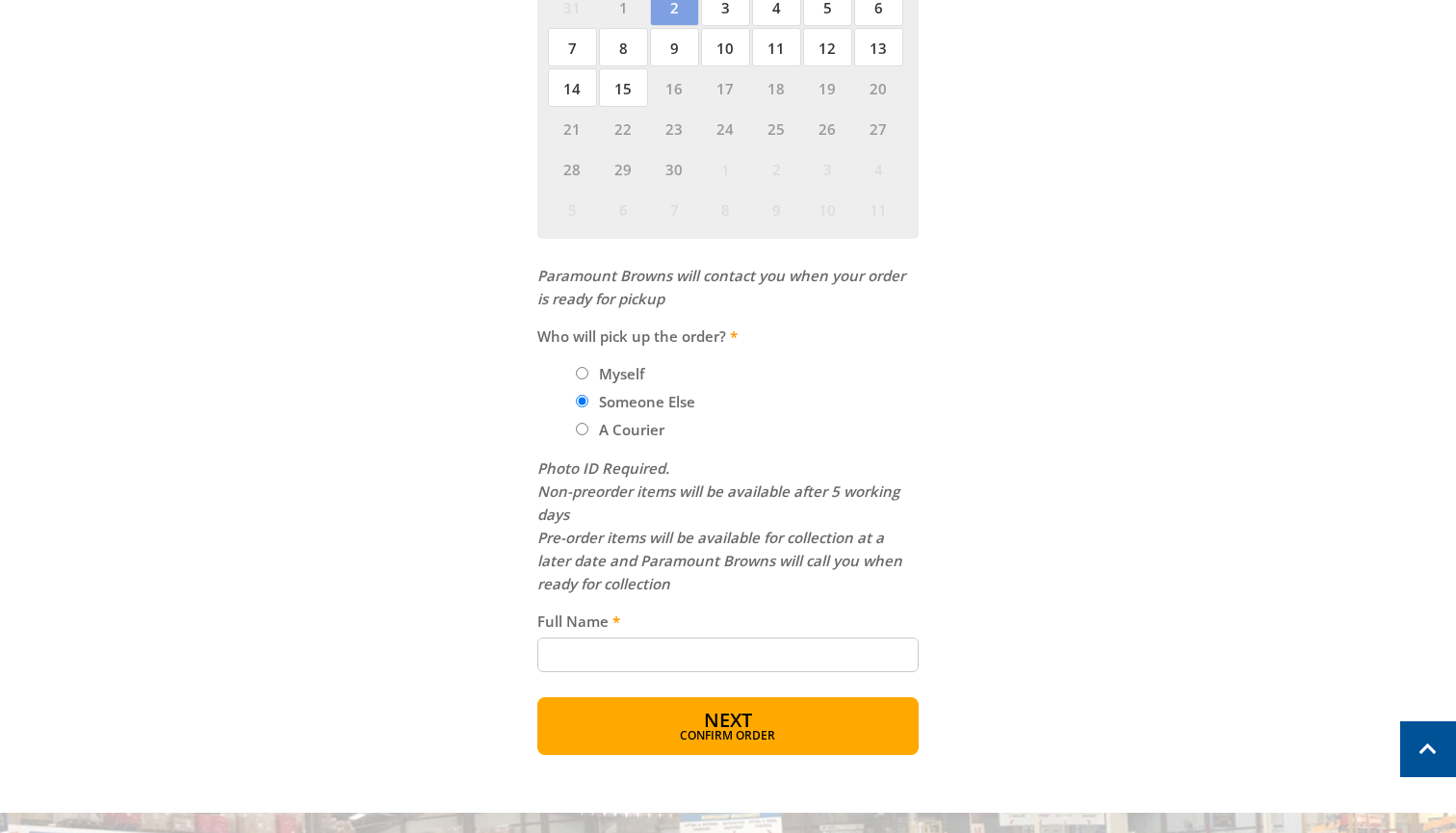
scroll to position [1105, 0]
type input "Thomas John Papps"
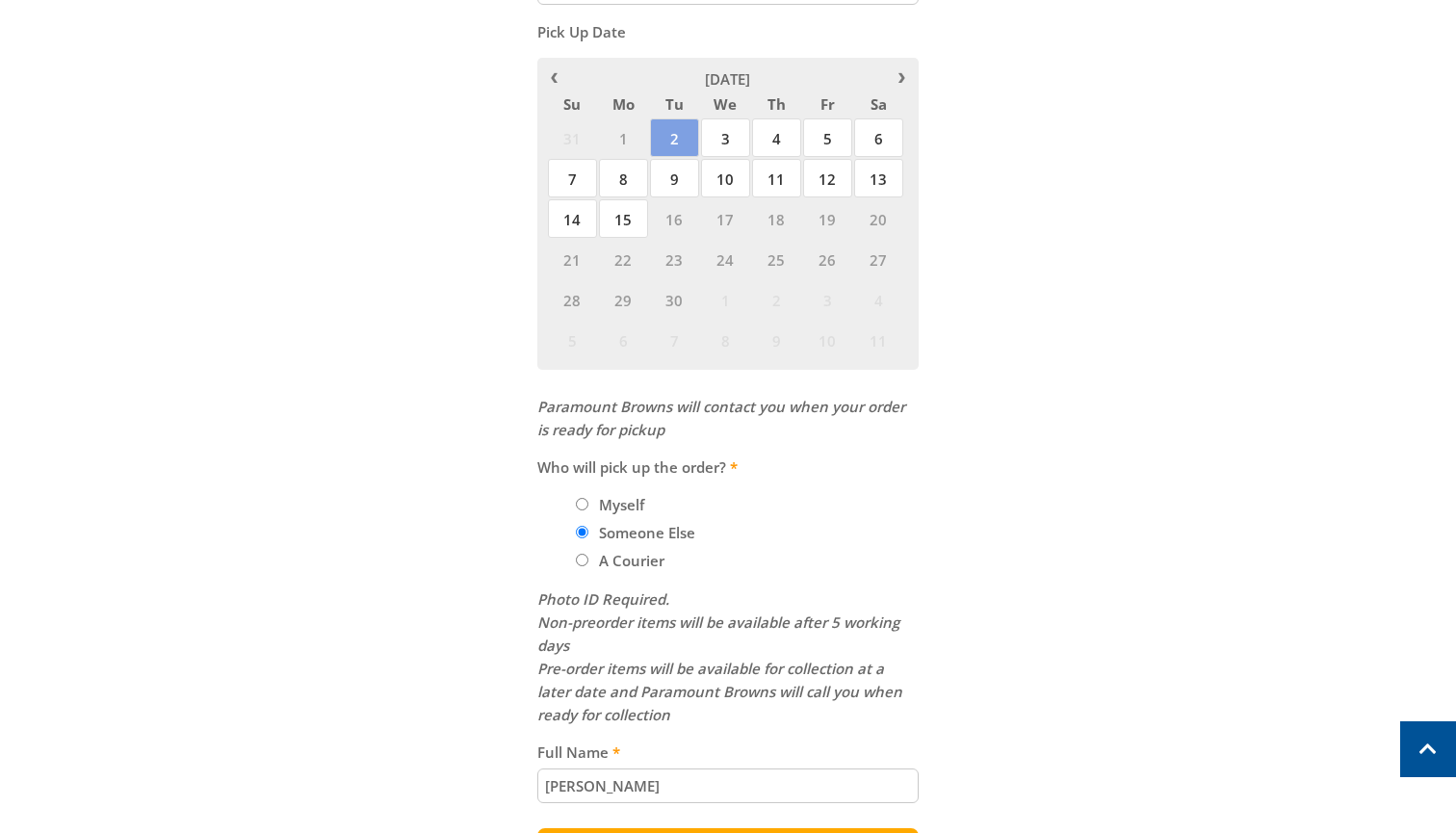
scroll to position [973, 0]
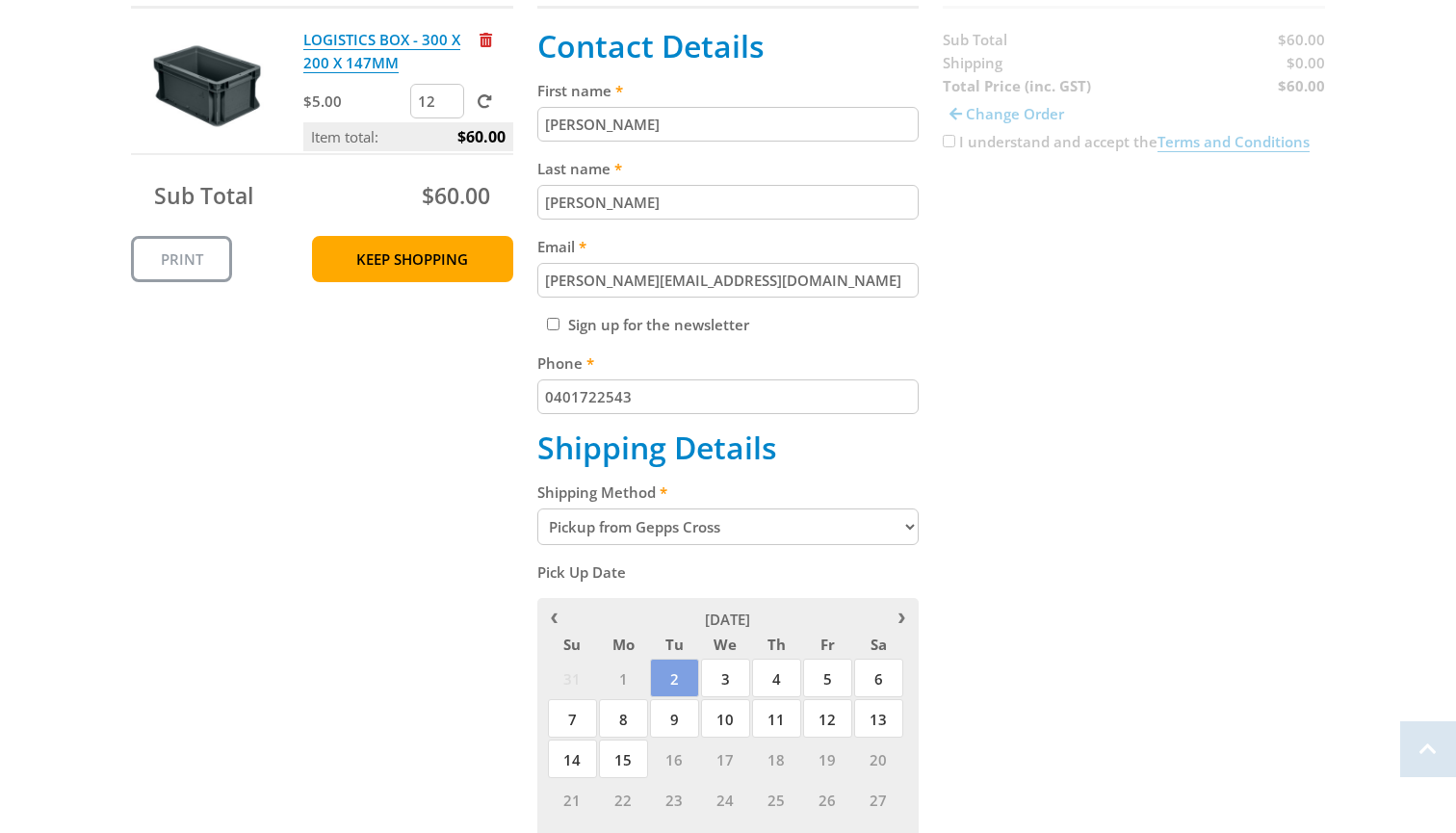
scroll to position [441, 0]
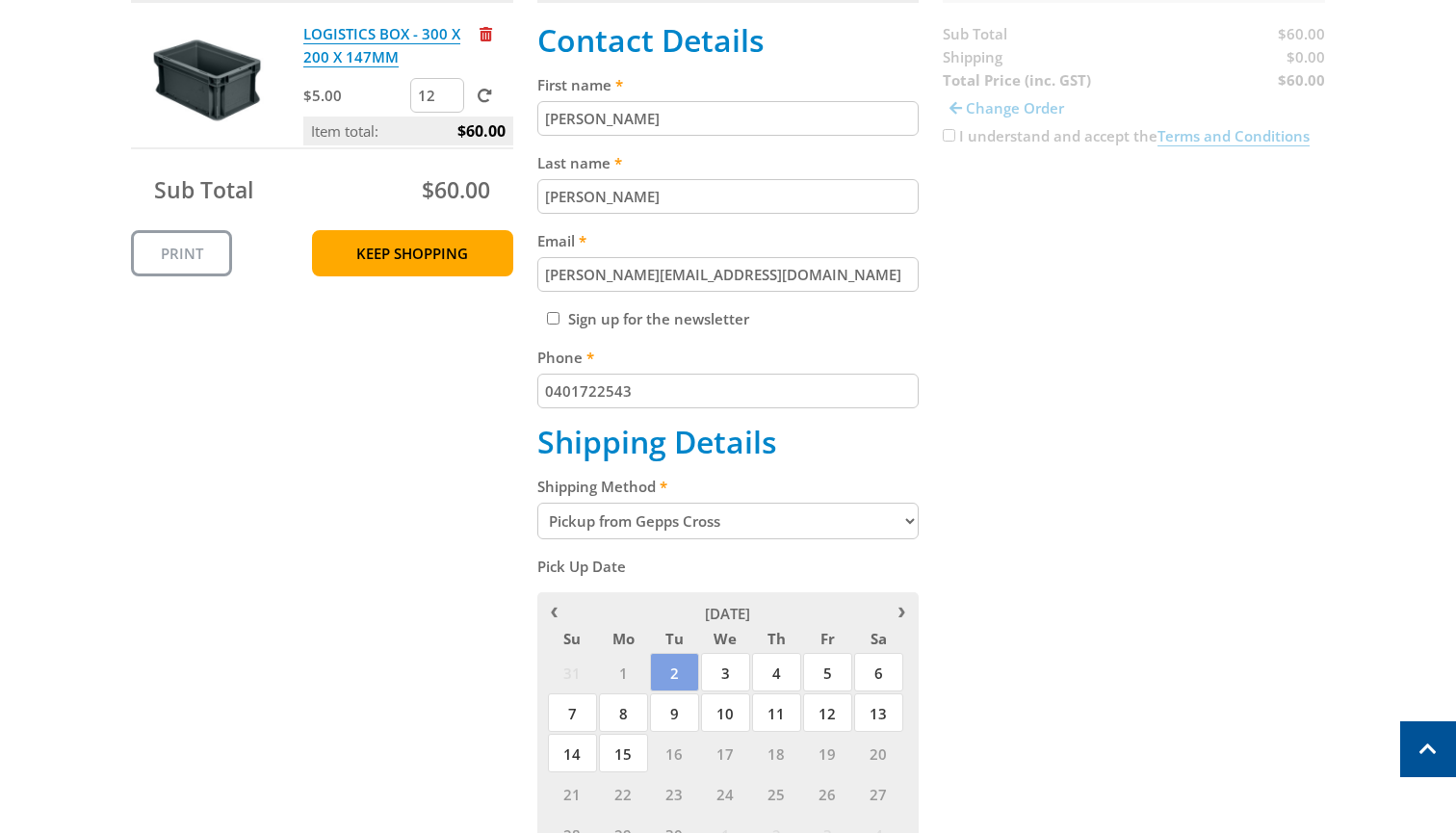
click at [432, 100] on input "12" at bounding box center [437, 94] width 54 height 34
type input "1"
type input "6"
click input "submit" at bounding box center [0, 0] width 0 height 0
click at [335, 429] on div "Cart LOGISTICS BOX - 300 X 200 X 147MM $5.00 6 Item total: $30.00 Sub Total $30…" at bounding box center [728, 610] width 1194 height 1313
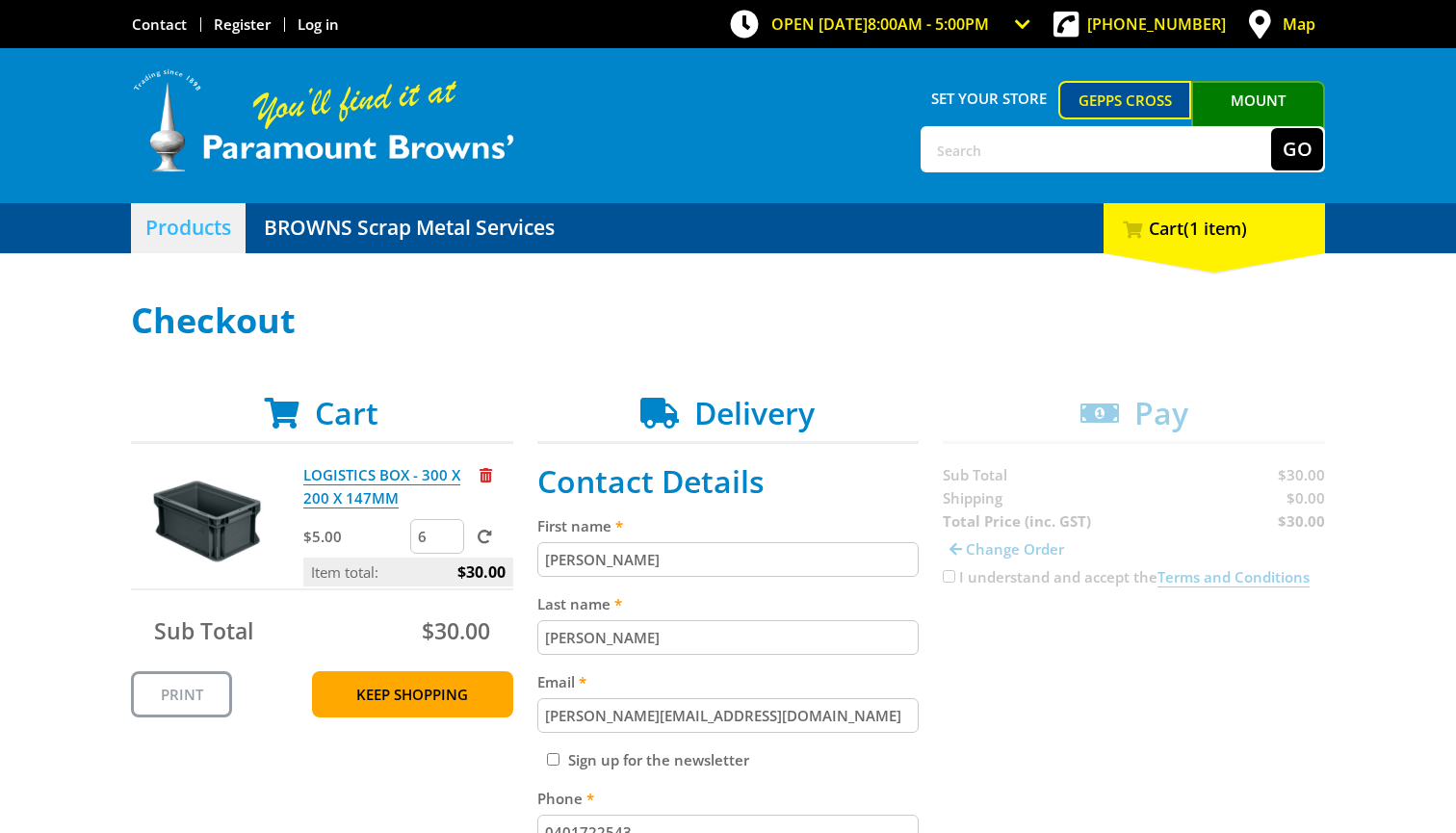
scroll to position [0, 0]
